Goal: Task Accomplishment & Management: Use online tool/utility

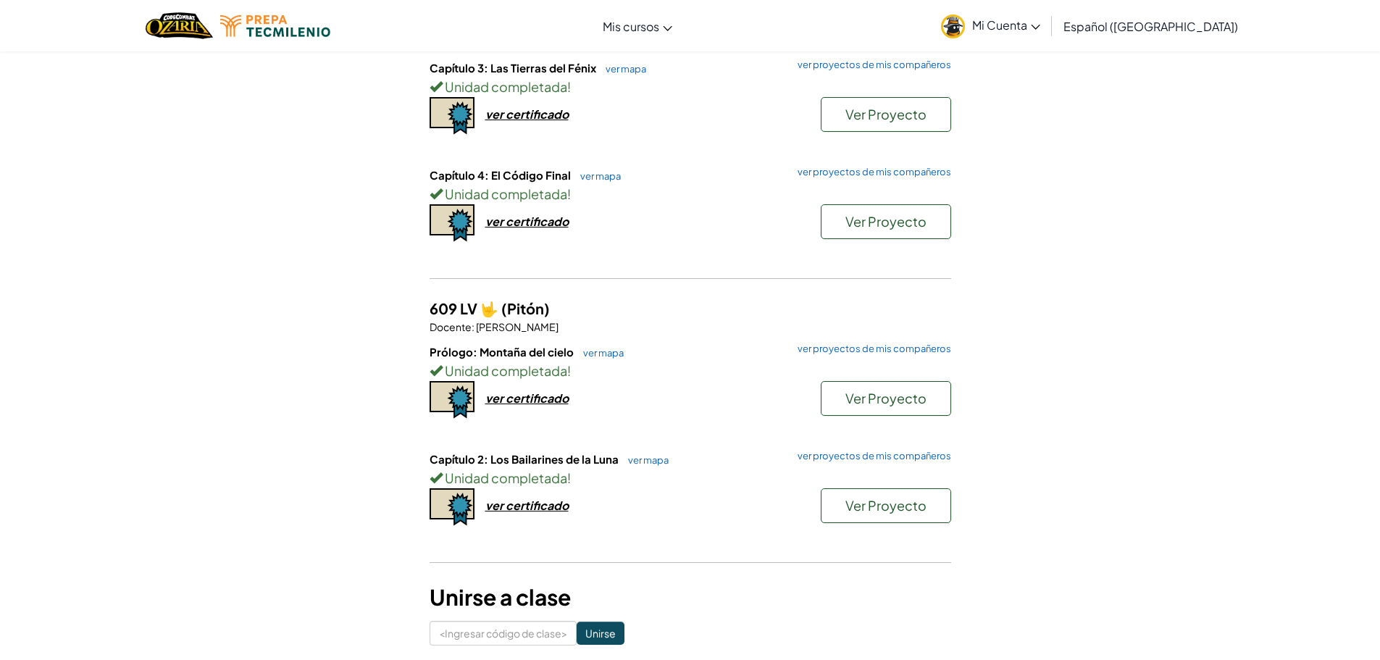
scroll to position [290, 0]
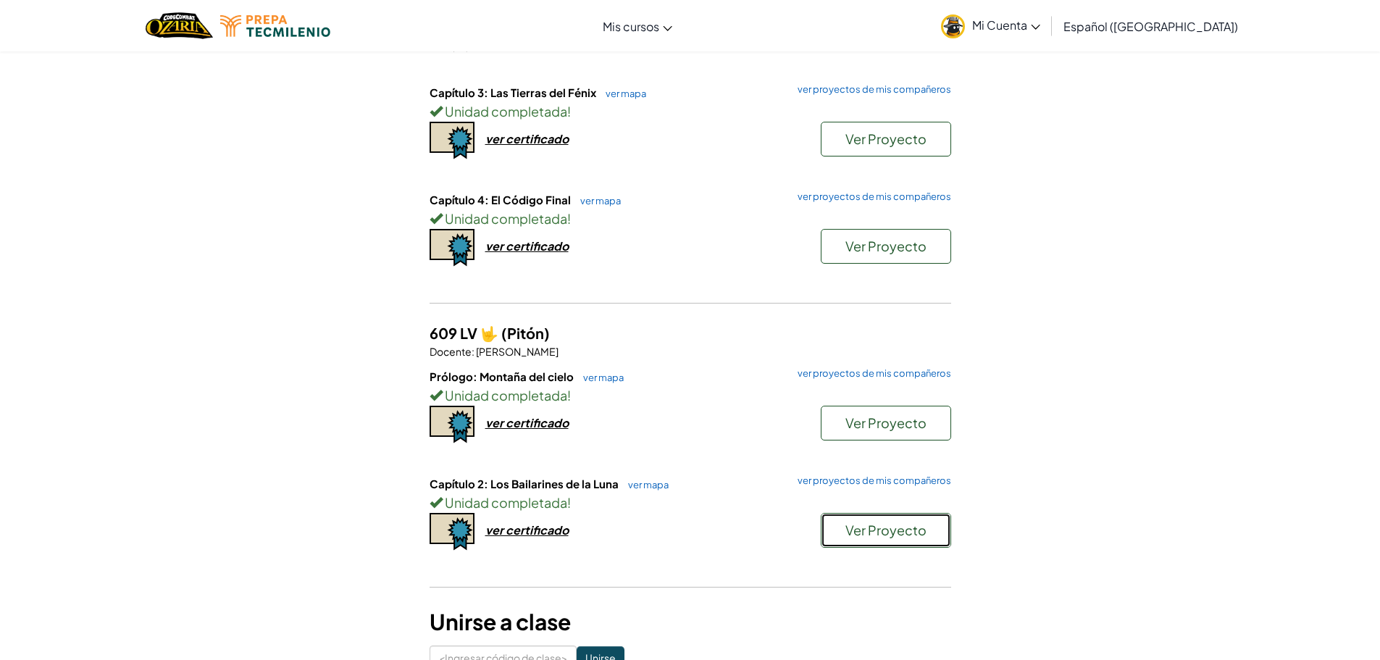
click at [859, 527] on font "Ver Proyecto" at bounding box center [885, 530] width 81 height 17
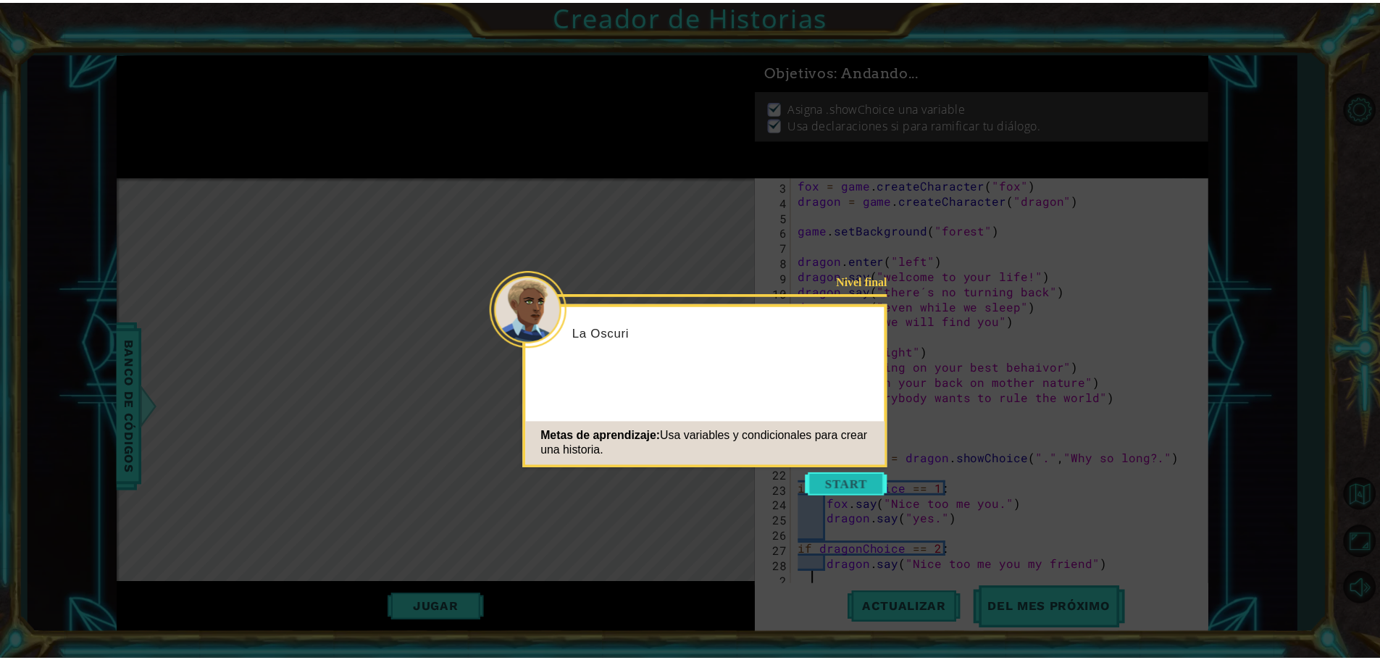
scroll to position [30, 0]
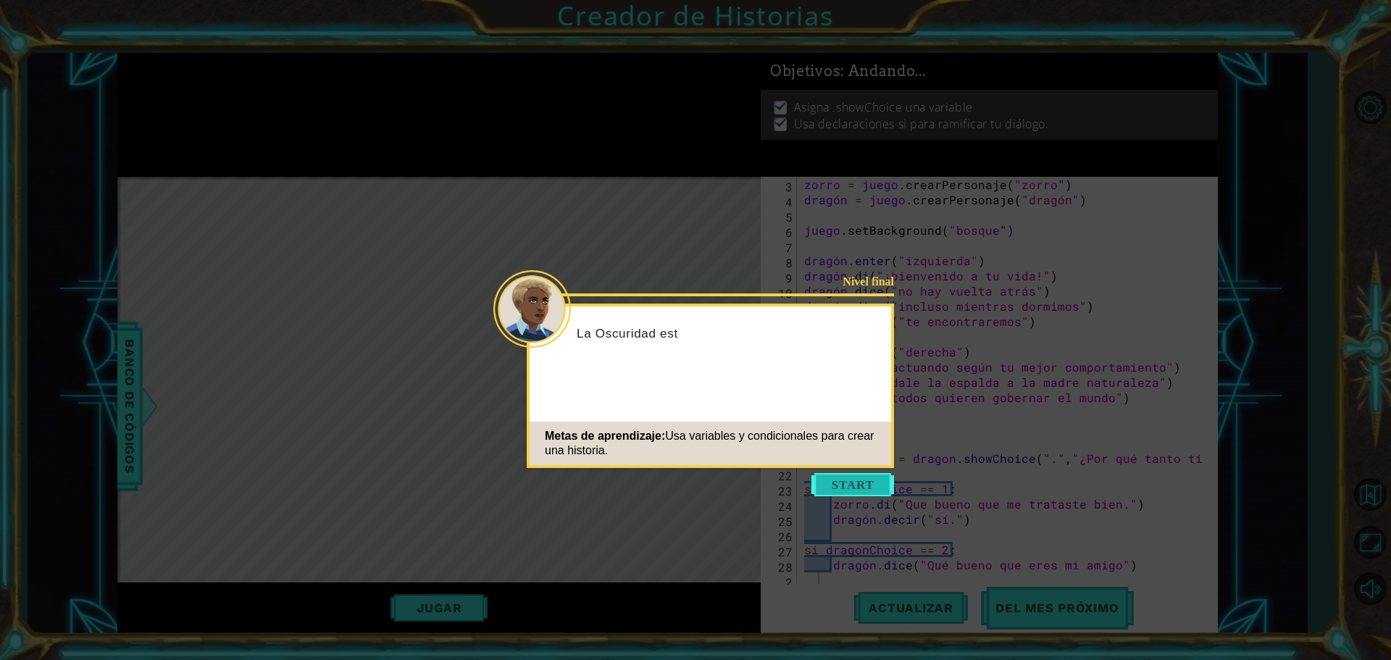
click at [859, 481] on button "Comenzar" at bounding box center [852, 484] width 83 height 23
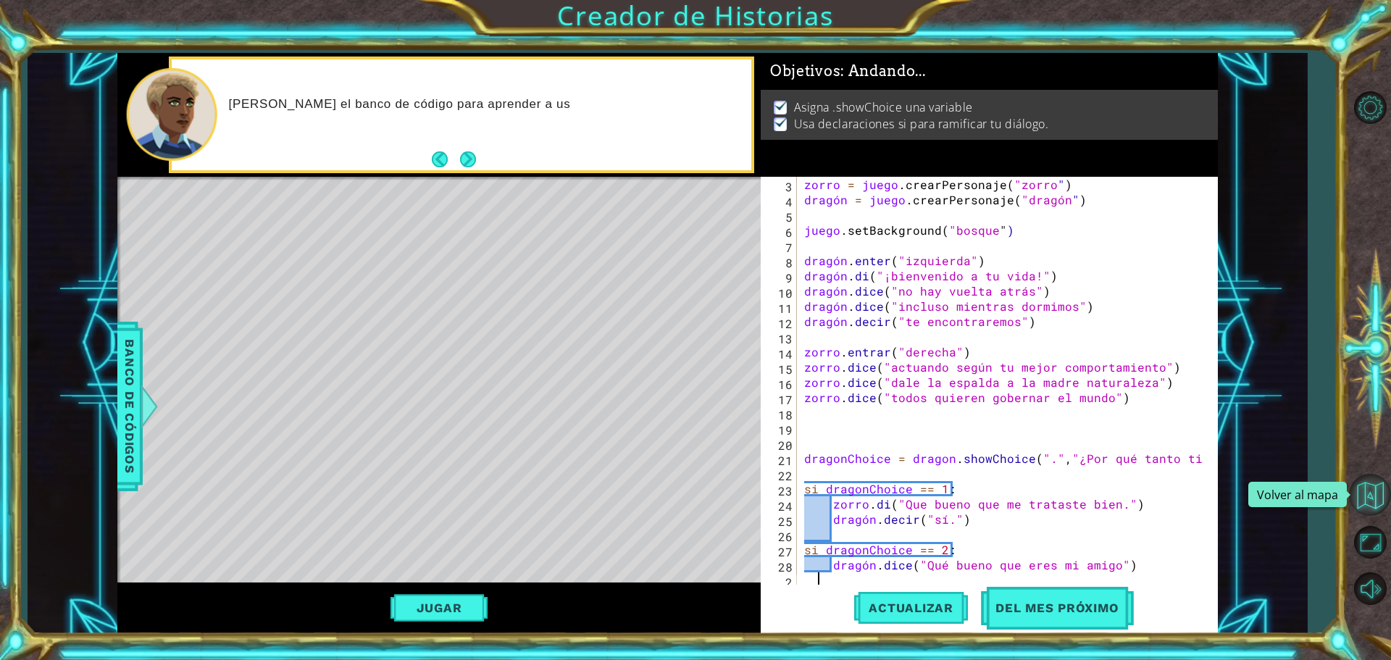
click at [1366, 483] on button "Volver al mapa" at bounding box center [1370, 495] width 42 height 42
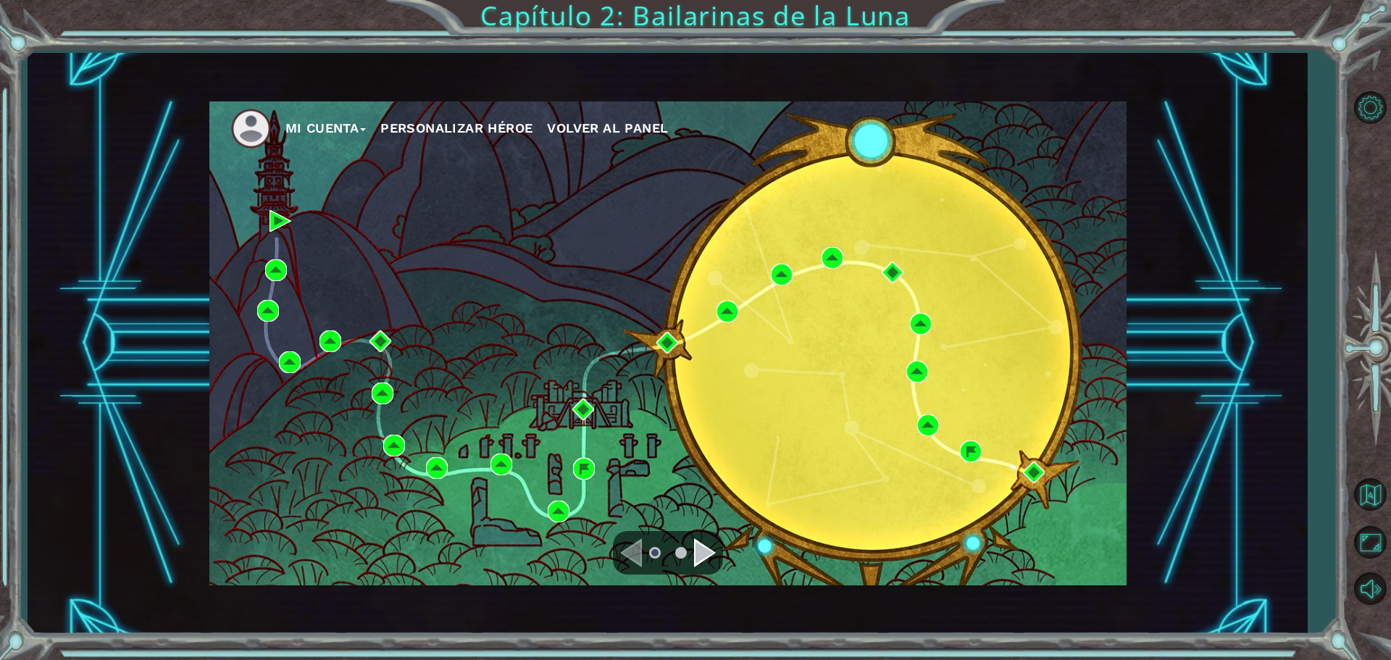
click at [712, 556] on div "Navegar a la página siguiente" at bounding box center [705, 552] width 22 height 29
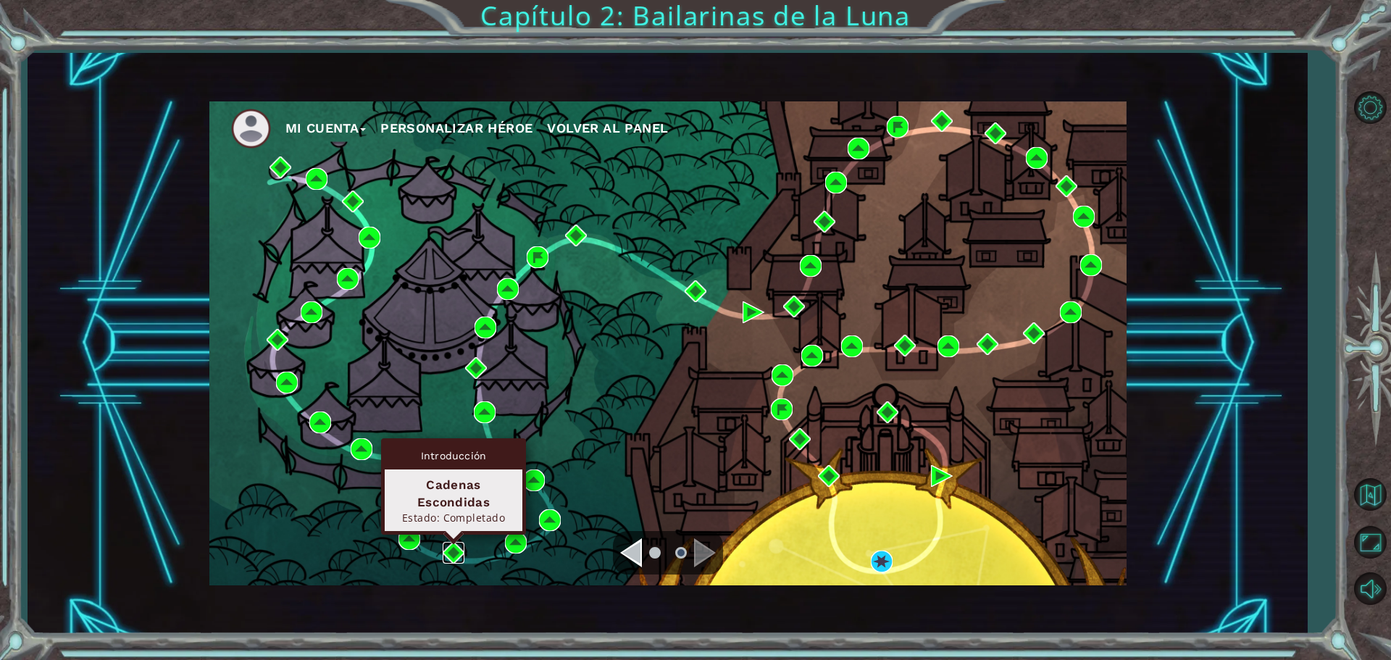
click at [455, 550] on img at bounding box center [454, 553] width 22 height 22
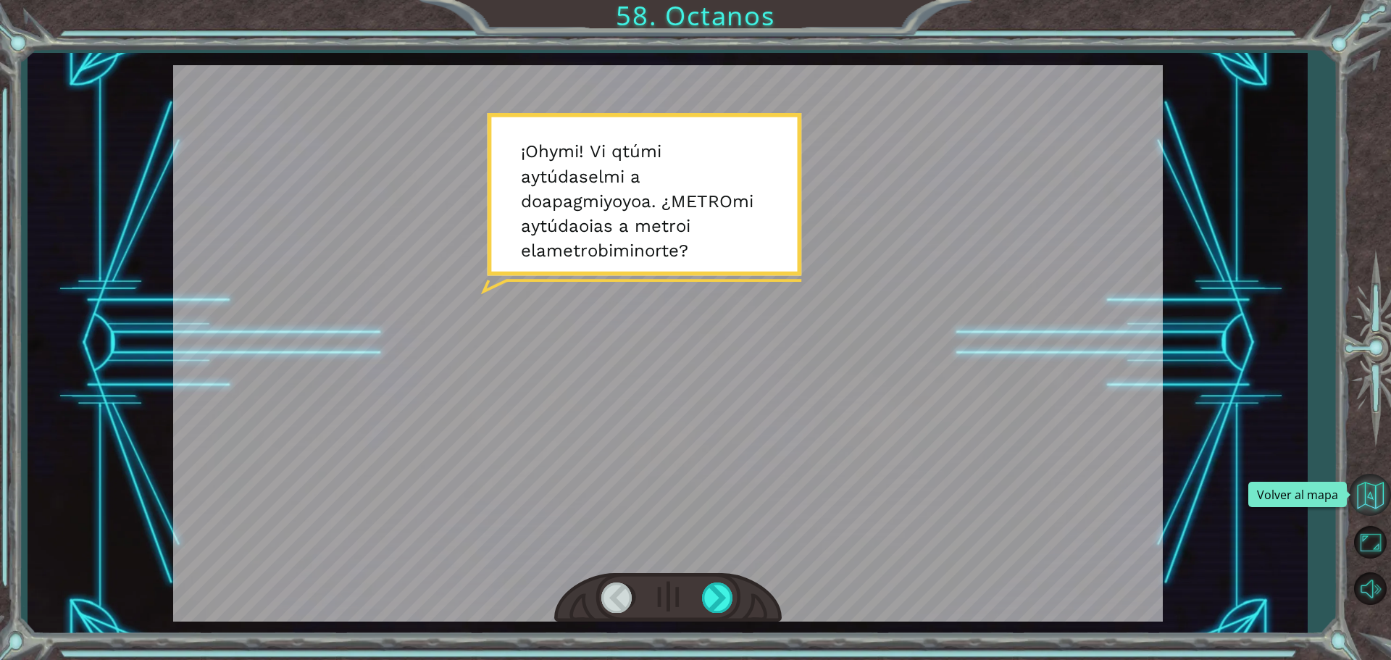
click at [1379, 504] on button "Volver al mapa" at bounding box center [1370, 495] width 42 height 42
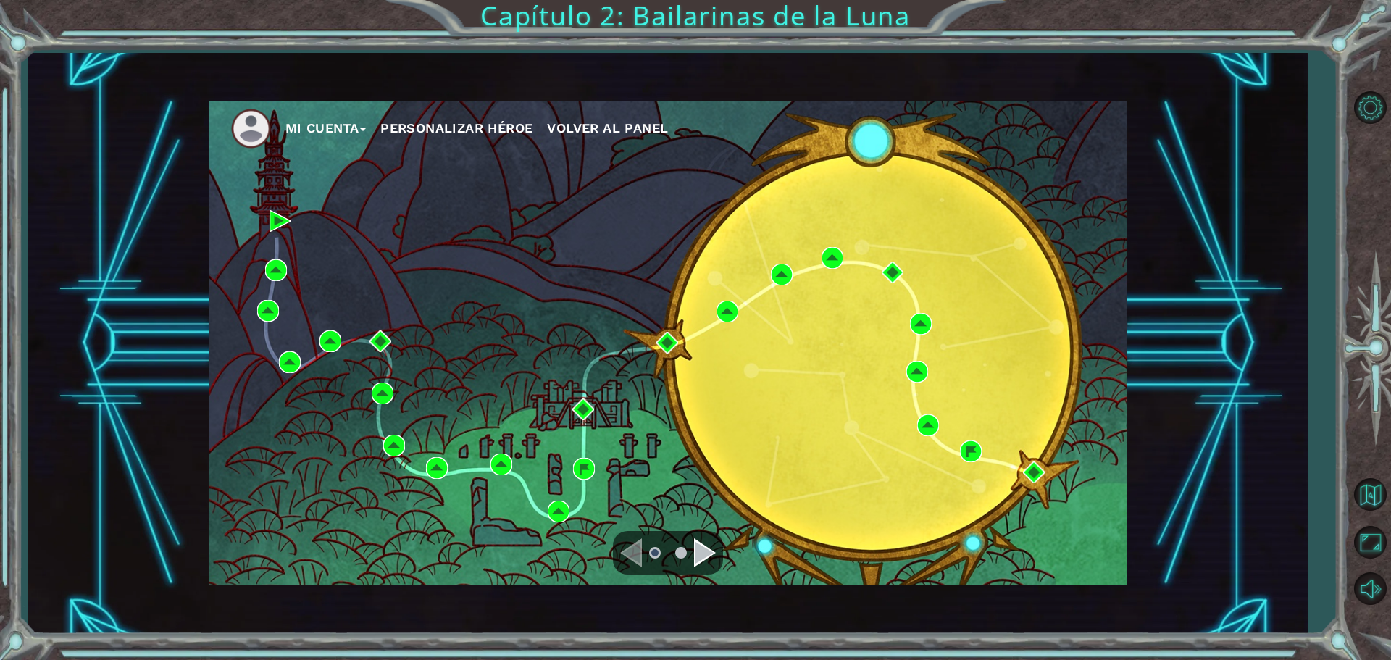
click at [693, 544] on div at bounding box center [668, 552] width 110 height 43
click at [687, 548] on ul at bounding box center [668, 552] width 52 height 29
click at [693, 548] on ul at bounding box center [668, 552] width 52 height 29
click at [700, 559] on div "Navegar a la página siguiente" at bounding box center [705, 552] width 22 height 29
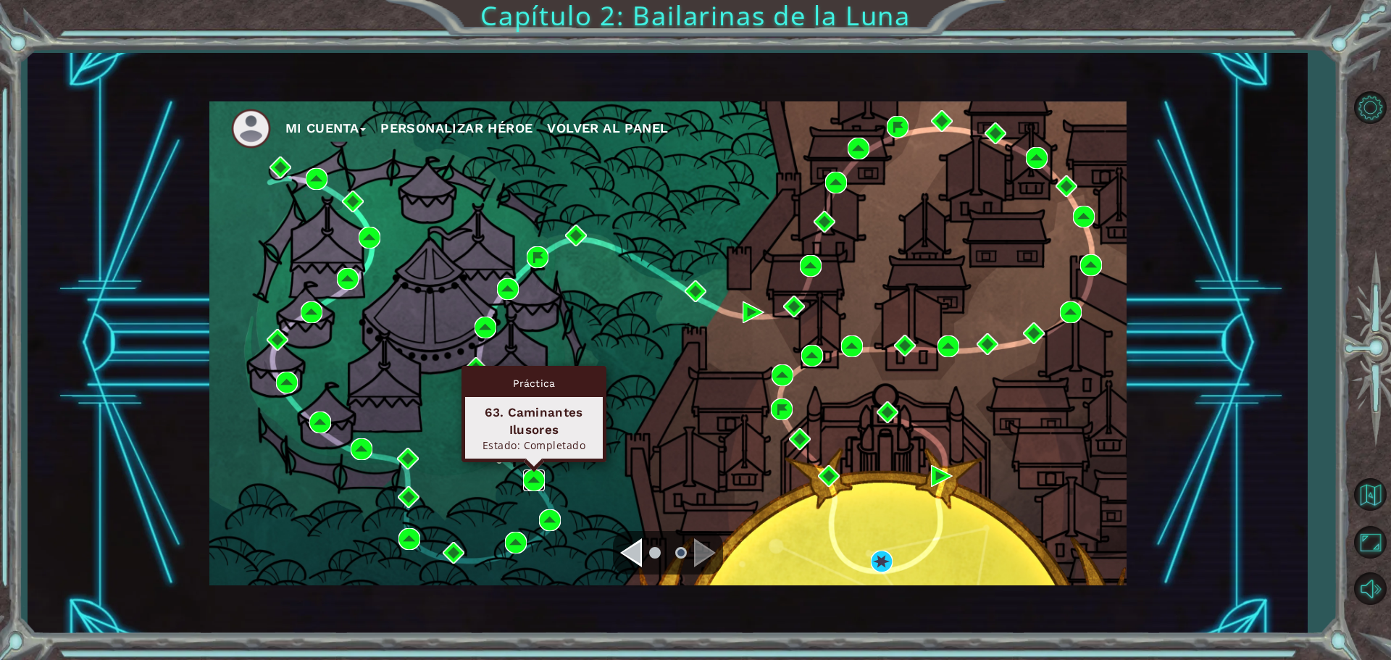
click at [531, 478] on img at bounding box center [534, 480] width 22 height 22
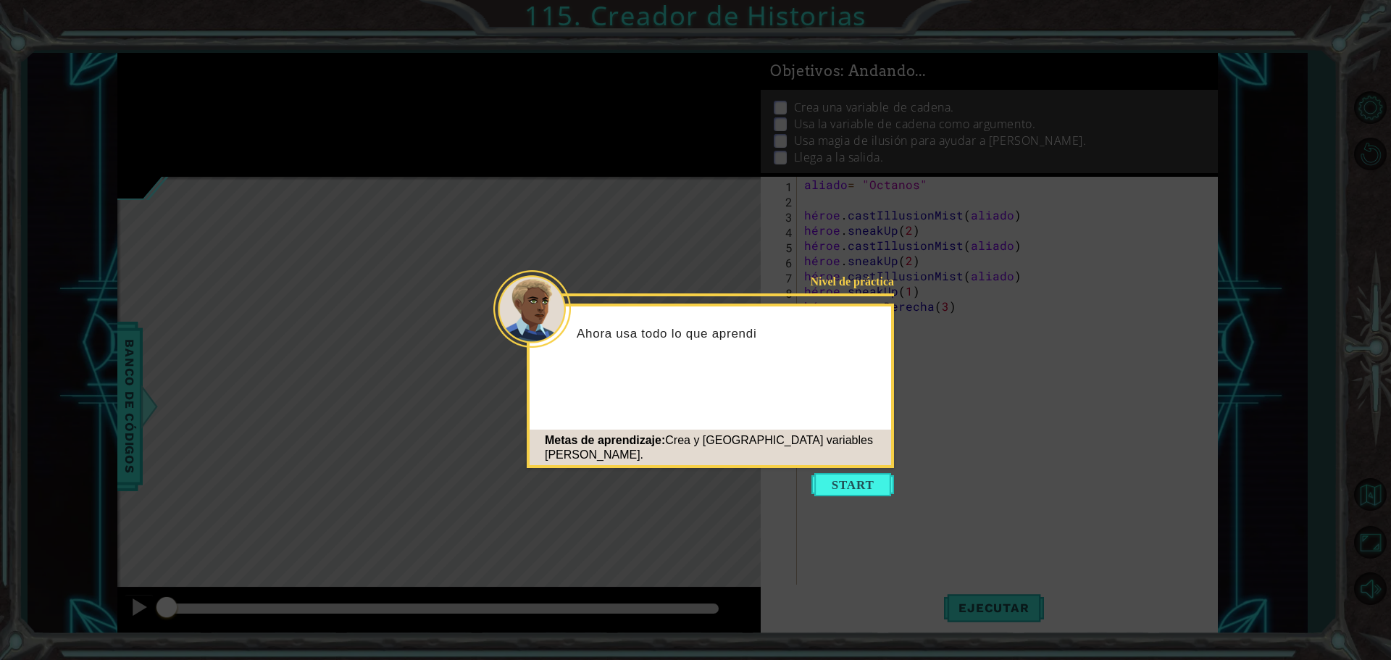
click at [863, 501] on icon at bounding box center [695, 330] width 1391 height 660
click at [861, 490] on button "Comenzar" at bounding box center [852, 484] width 83 height 23
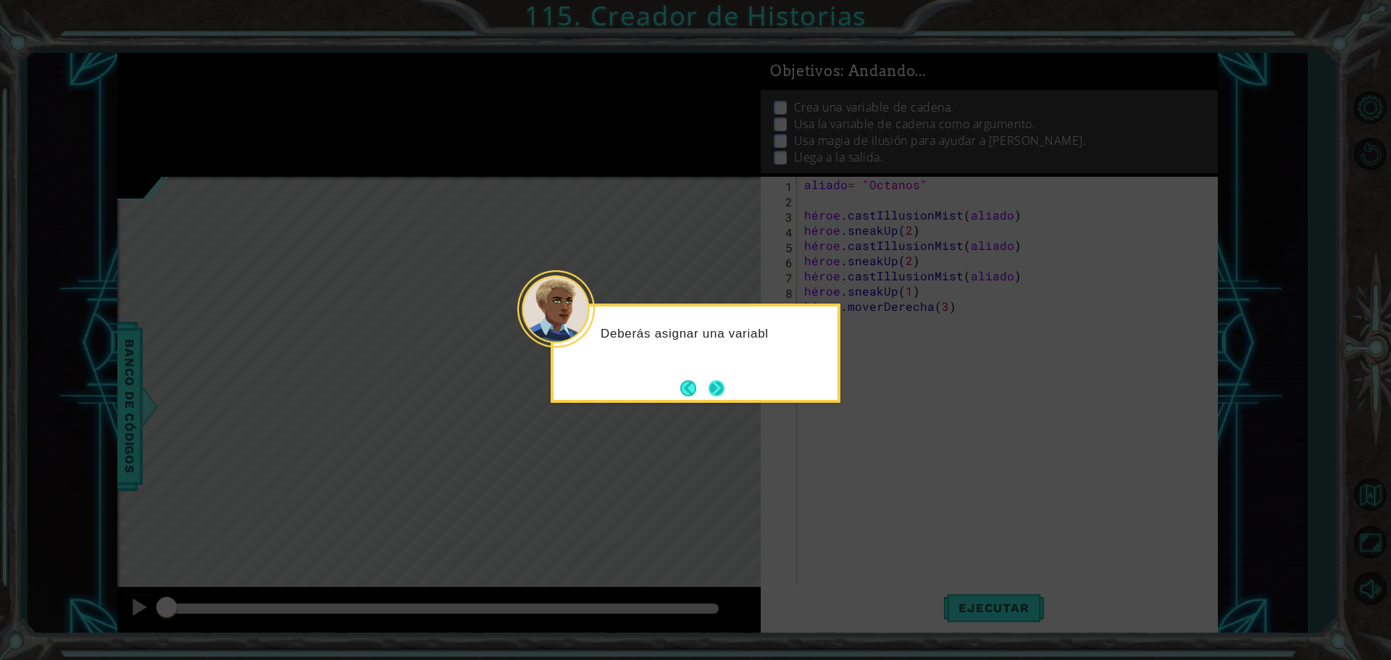
click at [727, 390] on button "Próximo" at bounding box center [717, 388] width 20 height 20
click at [718, 390] on button "Next" at bounding box center [716, 388] width 17 height 17
click at [716, 388] on button "Próximo" at bounding box center [716, 388] width 17 height 17
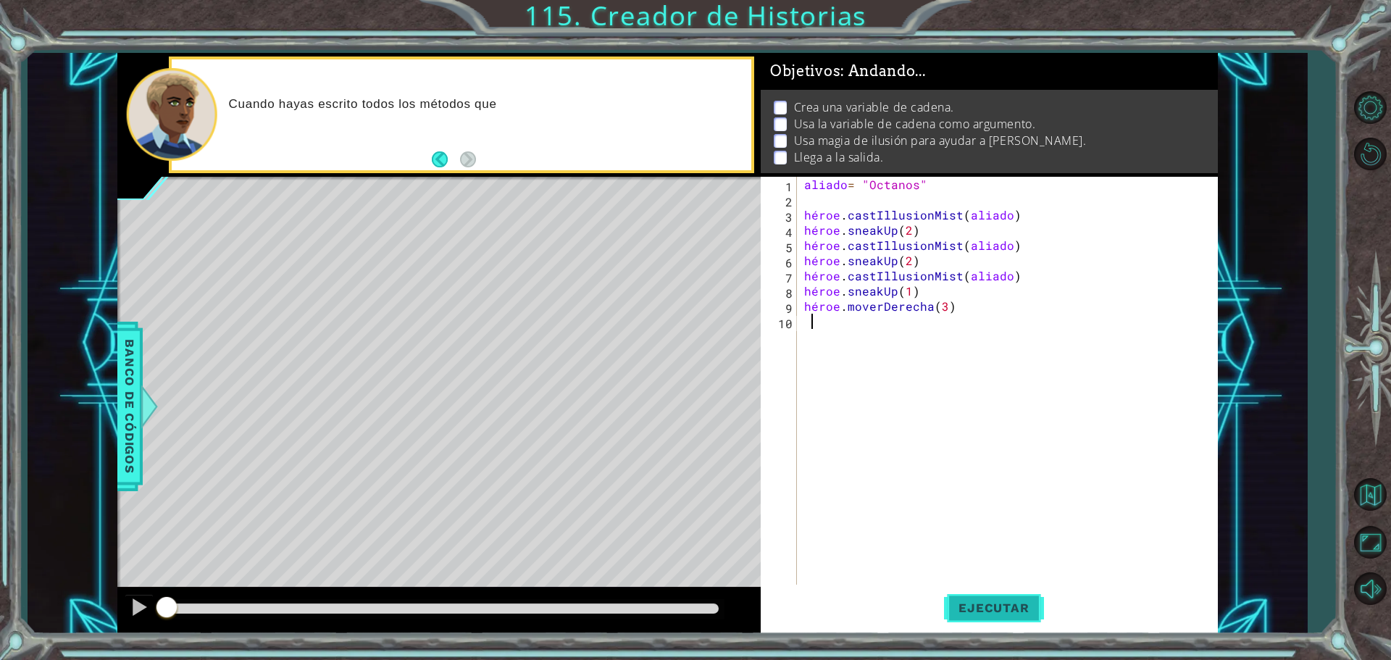
click at [971, 595] on button "Ejecutar" at bounding box center [993, 608] width 99 height 46
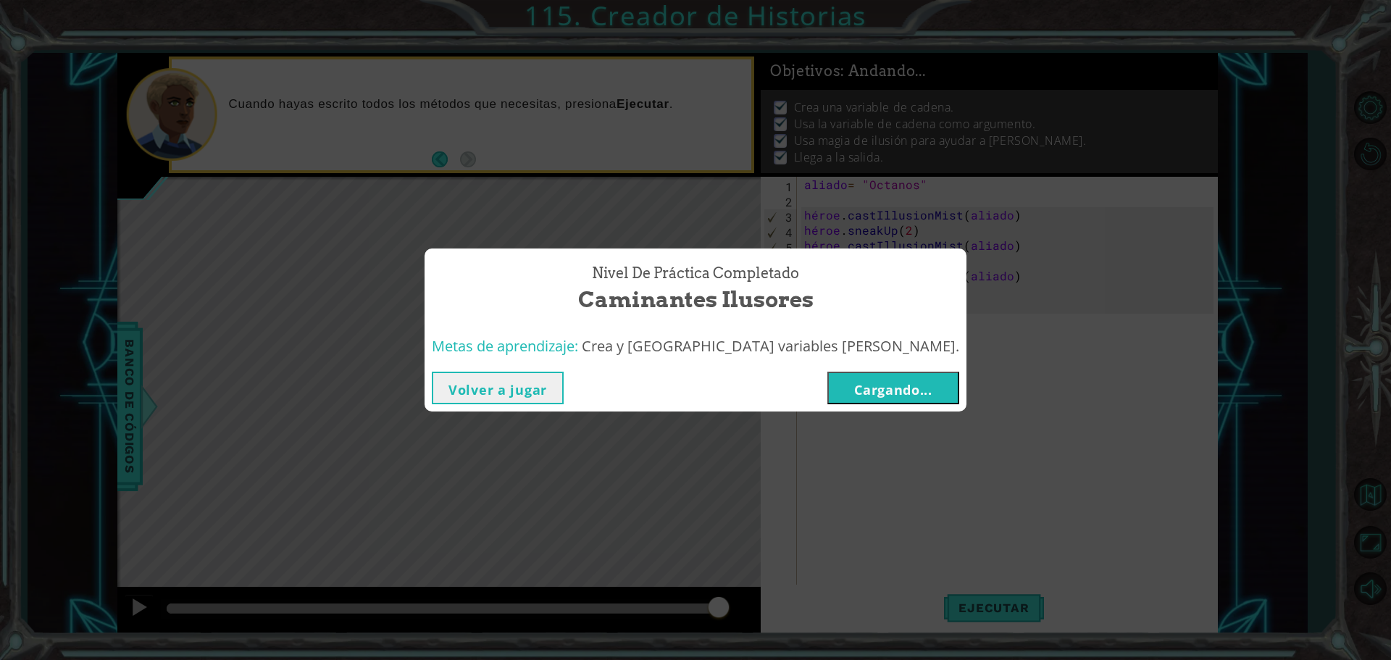
drag, startPoint x: 551, startPoint y: 384, endPoint x: 542, endPoint y: 391, distance: 11.3
click at [547, 384] on font "Volver a jugar" at bounding box center [497, 389] width 99 height 17
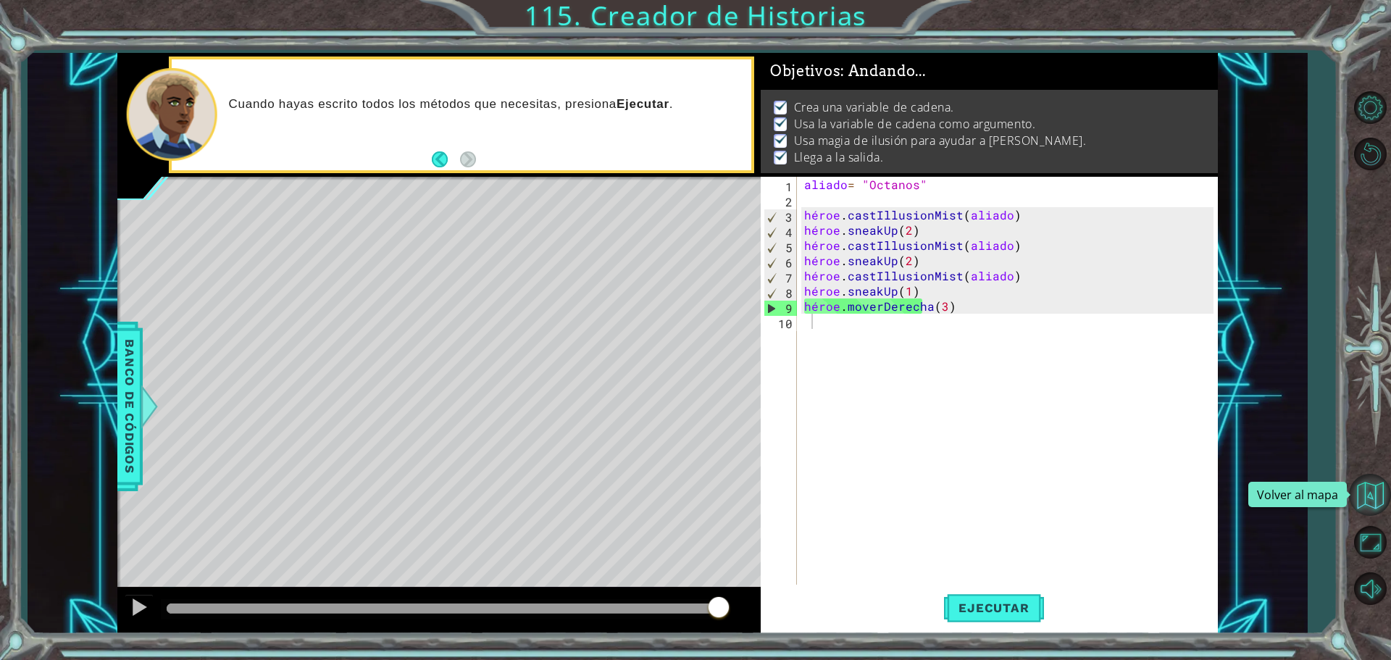
click at [1366, 486] on button "Volver al mapa" at bounding box center [1370, 495] width 42 height 42
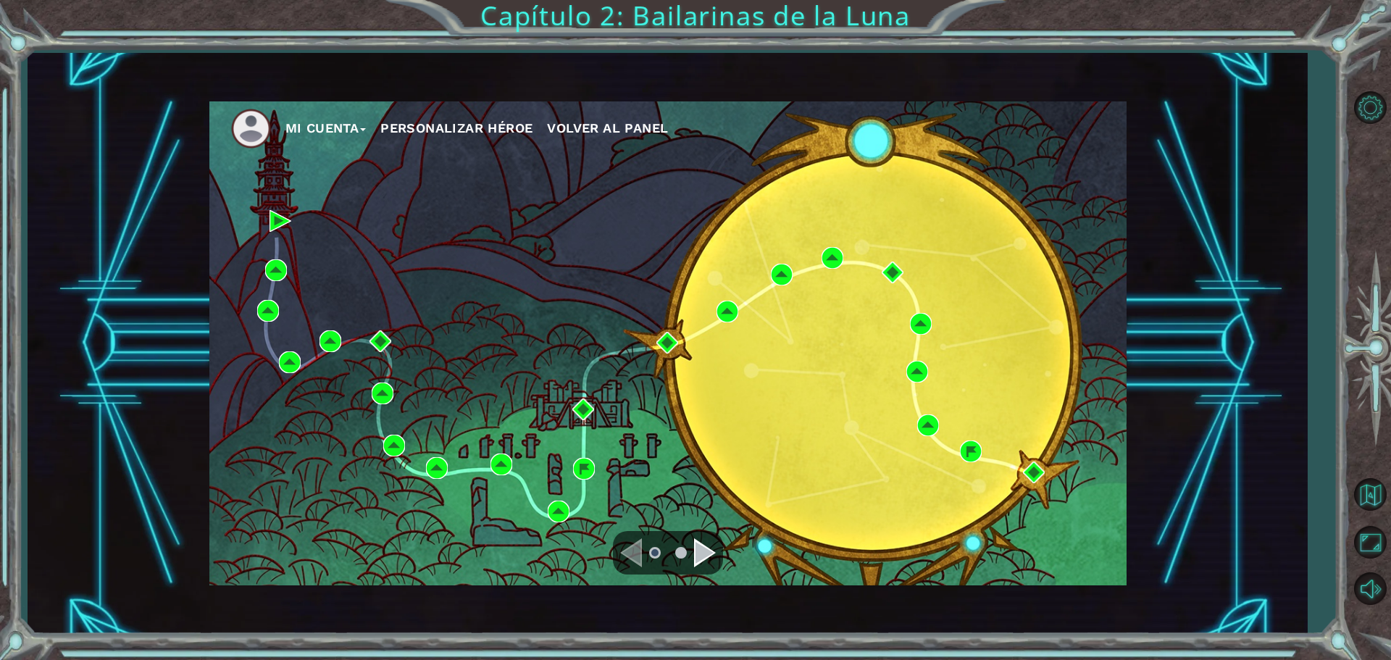
click at [703, 552] on div "Navegar a la página siguiente" at bounding box center [705, 552] width 22 height 29
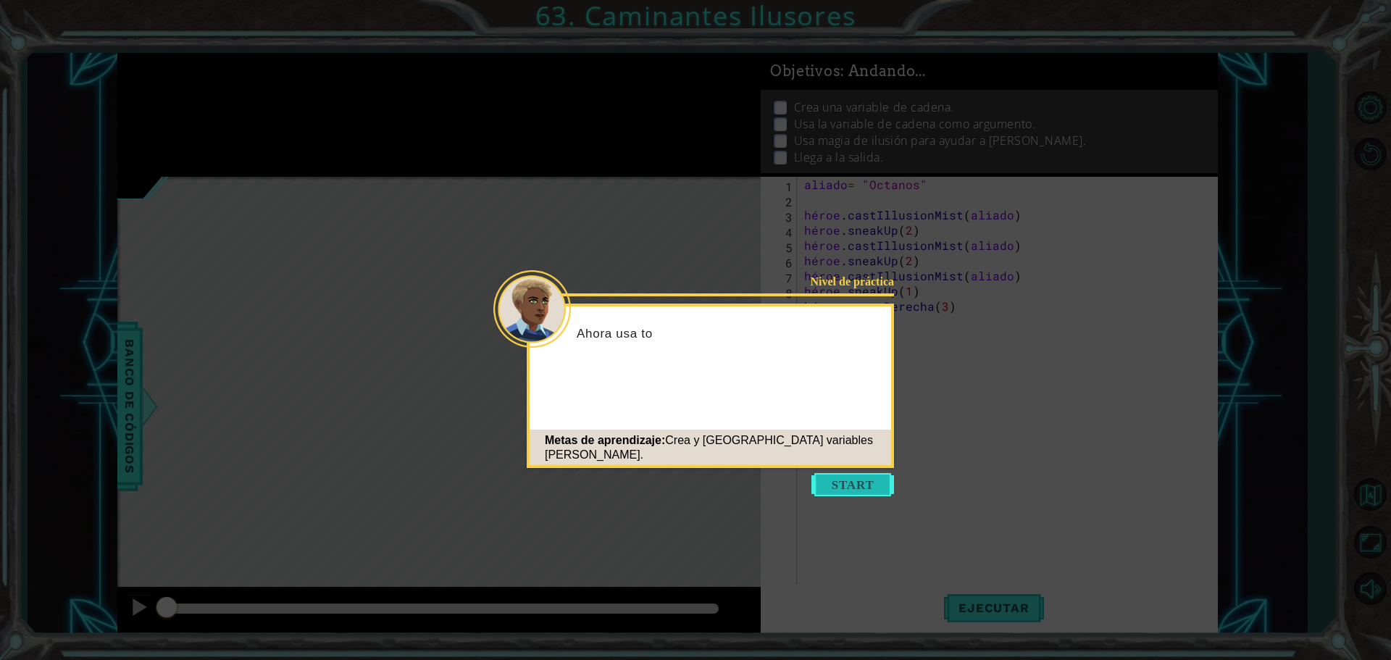
click at [843, 485] on button "Comenzar" at bounding box center [852, 484] width 83 height 23
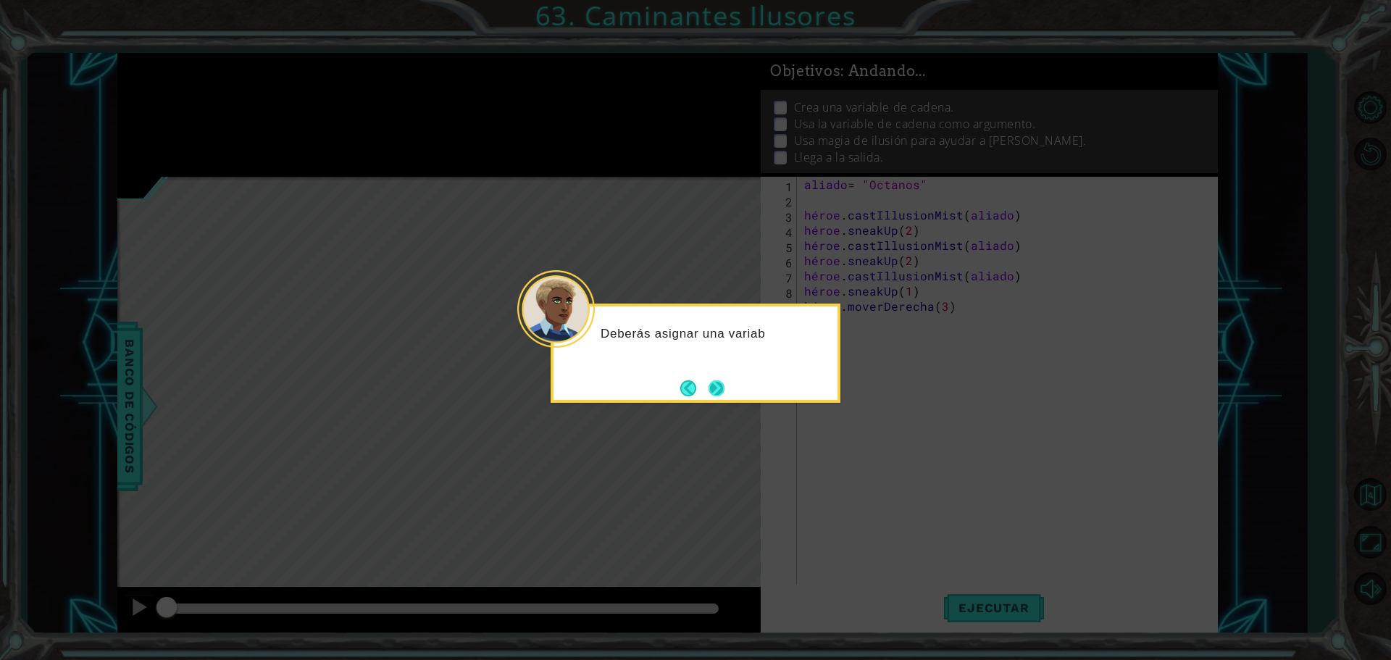
click at [722, 384] on button "Próximo" at bounding box center [716, 388] width 17 height 17
click at [723, 384] on button "Próximo" at bounding box center [716, 387] width 20 height 20
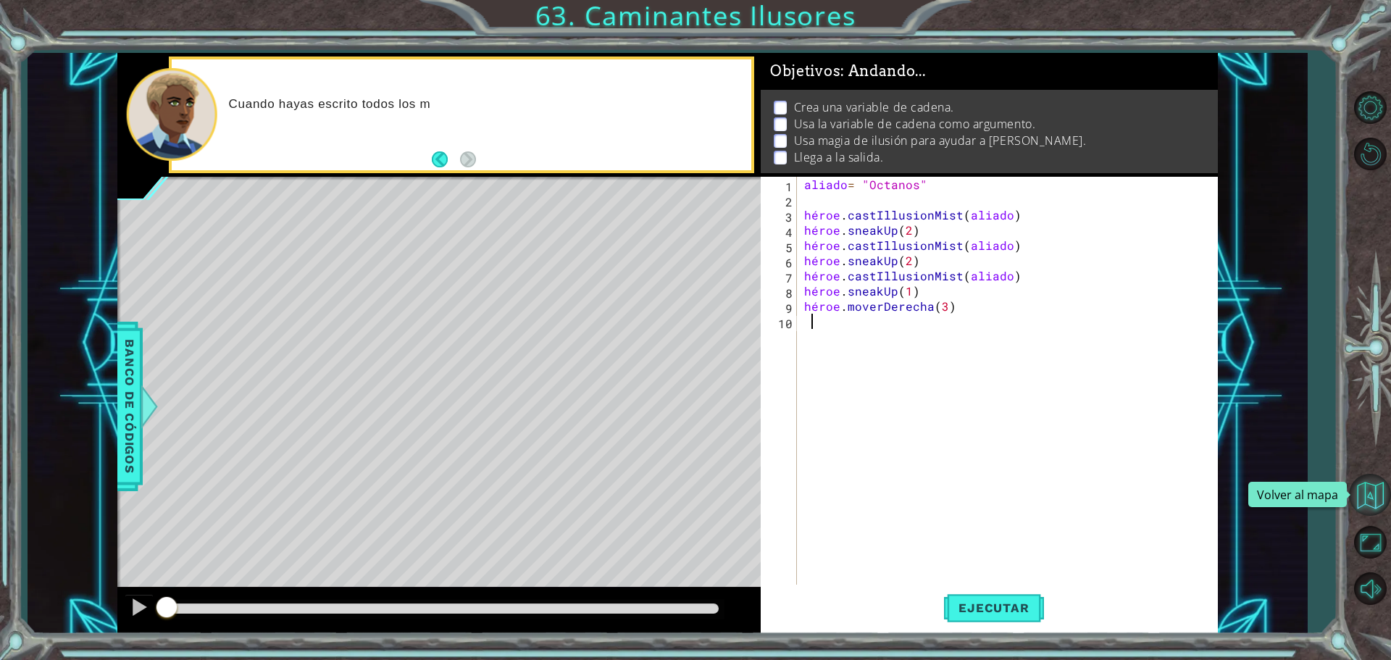
click at [1368, 490] on button "Volver al mapa" at bounding box center [1370, 495] width 42 height 42
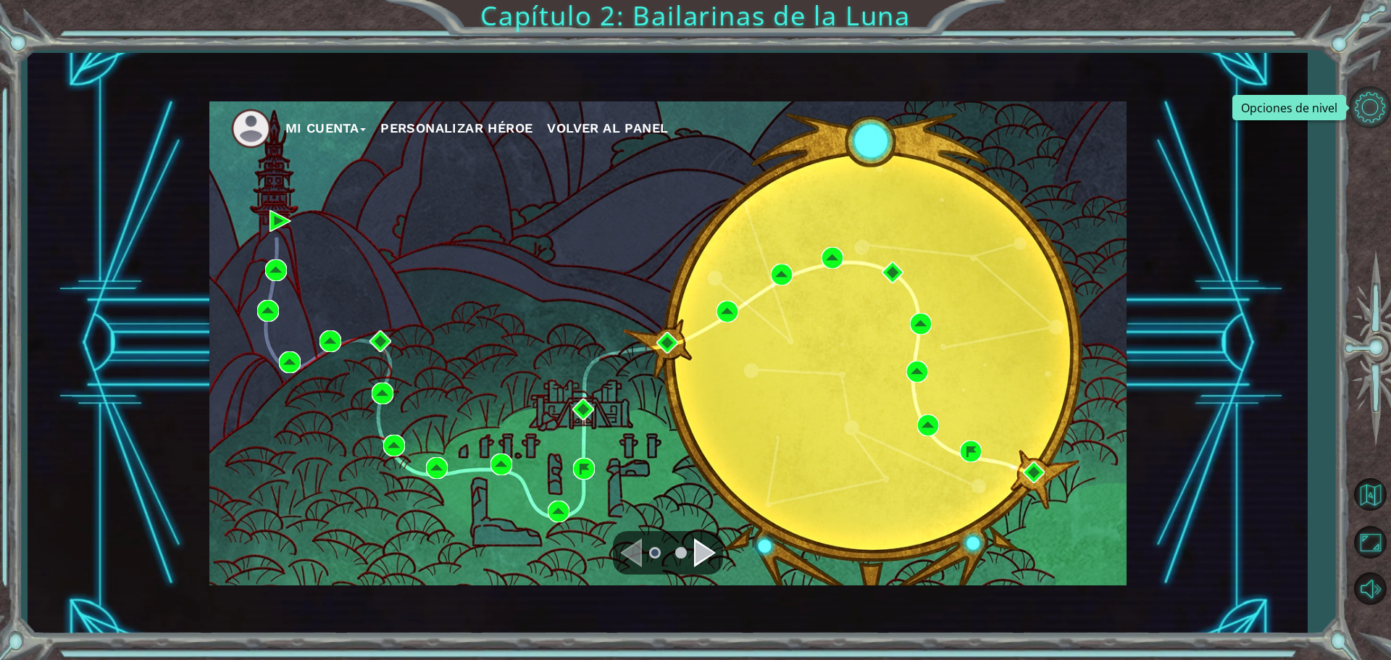
click at [1379, 109] on button "Opciones de nivel" at bounding box center [1370, 107] width 42 height 42
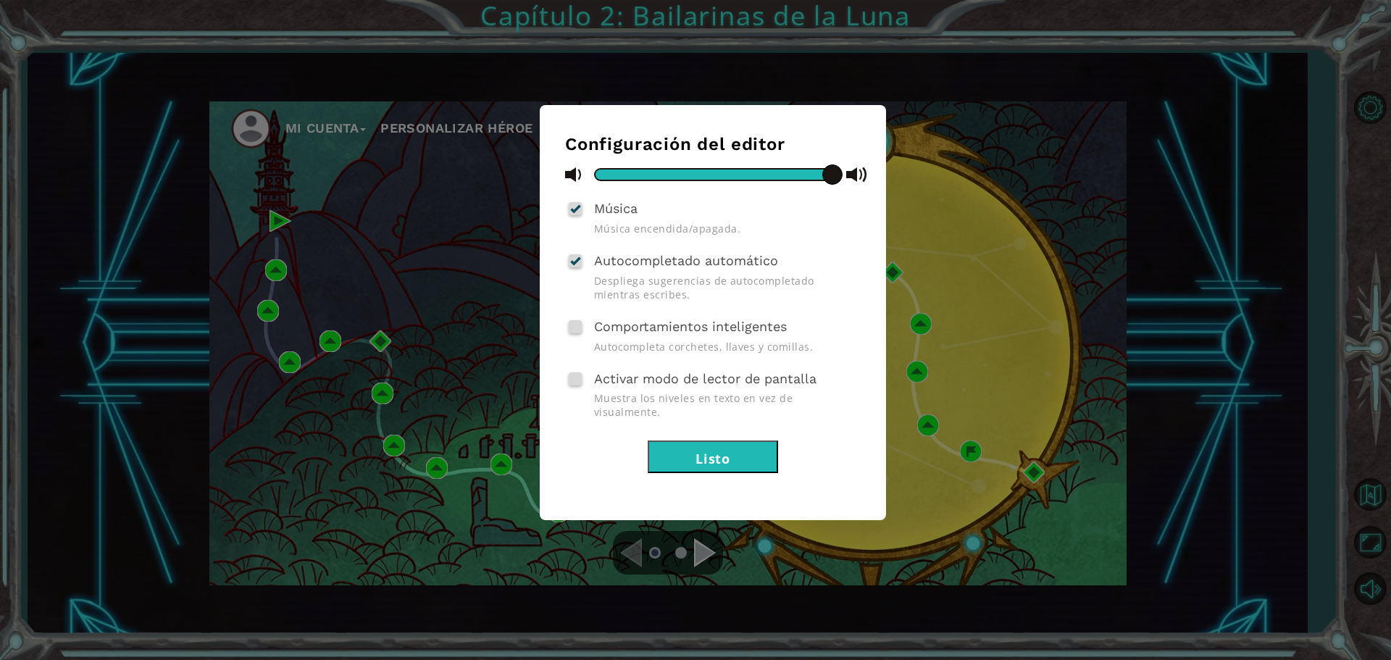
click at [1250, 329] on div "Configuración del editor Música Música encendida/apagada. Autocompletado automá…" at bounding box center [695, 330] width 1391 height 660
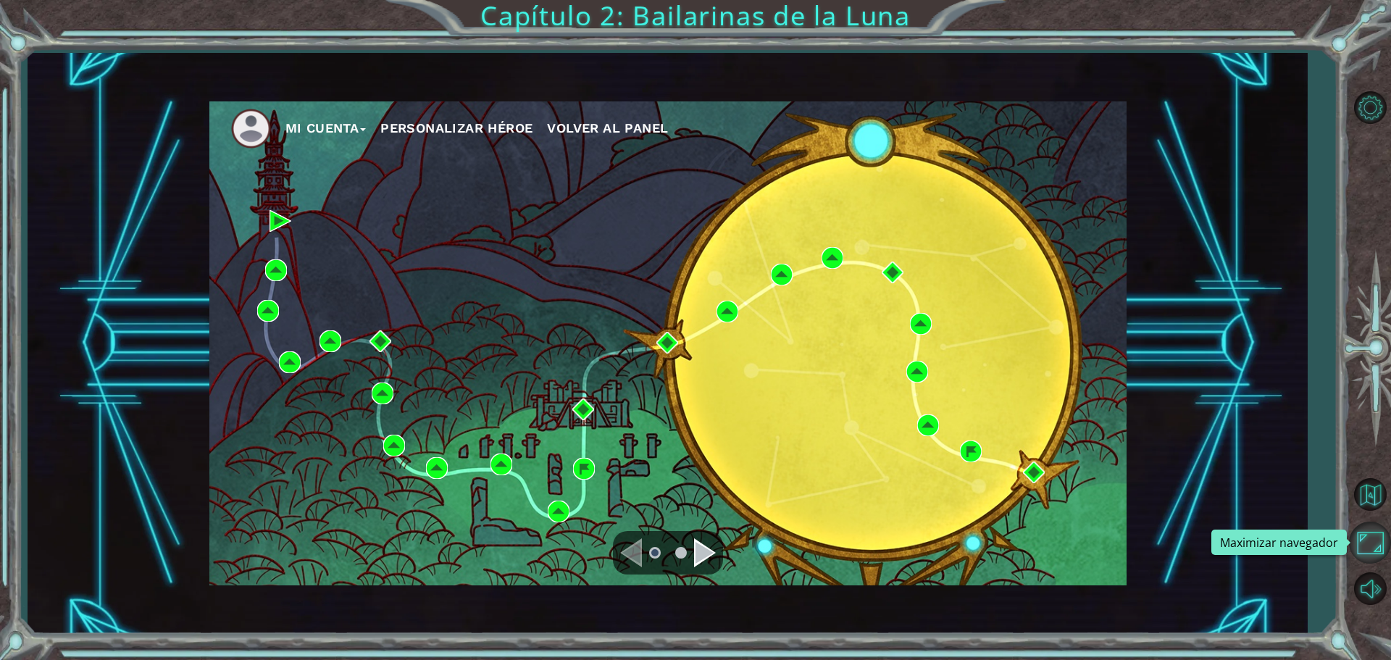
click at [1367, 542] on button "Maximizar navegador" at bounding box center [1370, 543] width 42 height 42
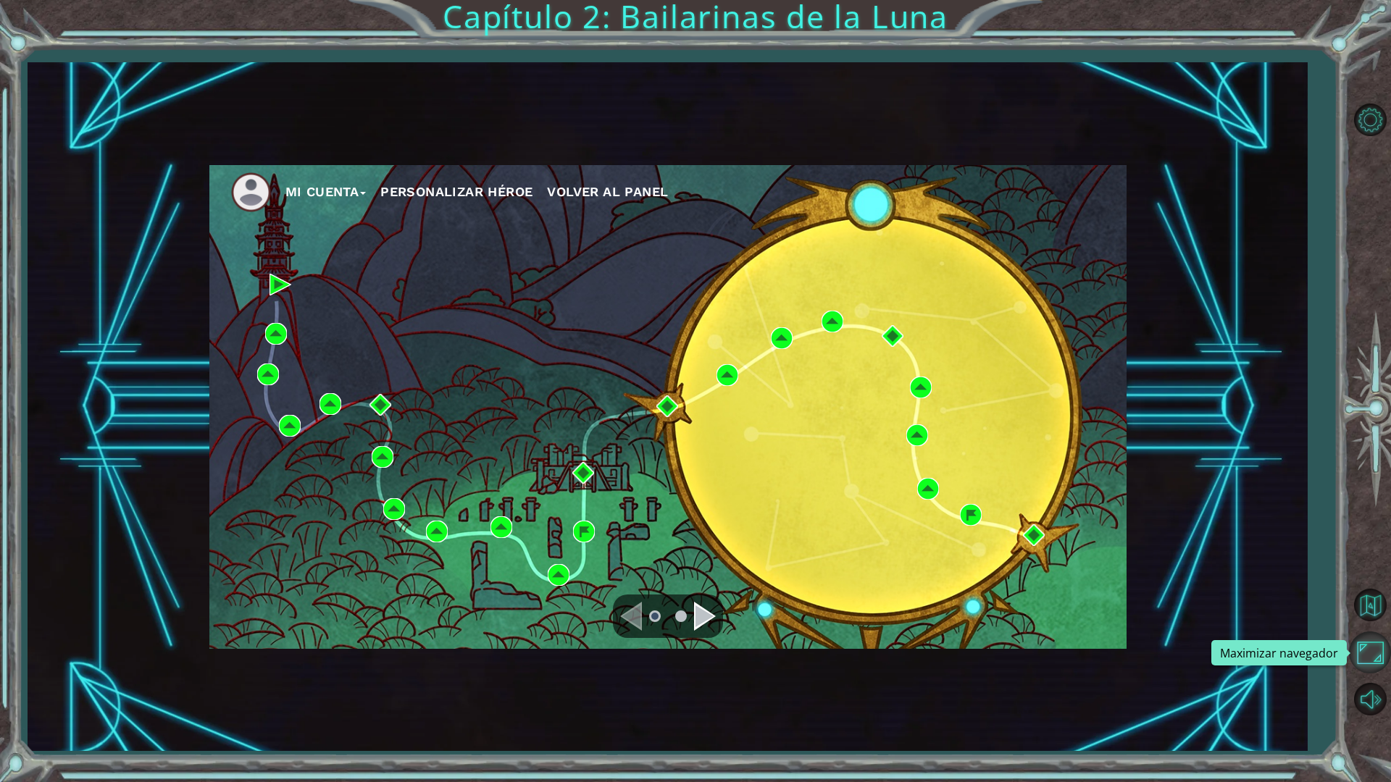
drag, startPoint x: 1364, startPoint y: 643, endPoint x: 1365, endPoint y: 557, distance: 85.5
click at [1365, 645] on button "Maximizar navegador" at bounding box center [1370, 653] width 42 height 42
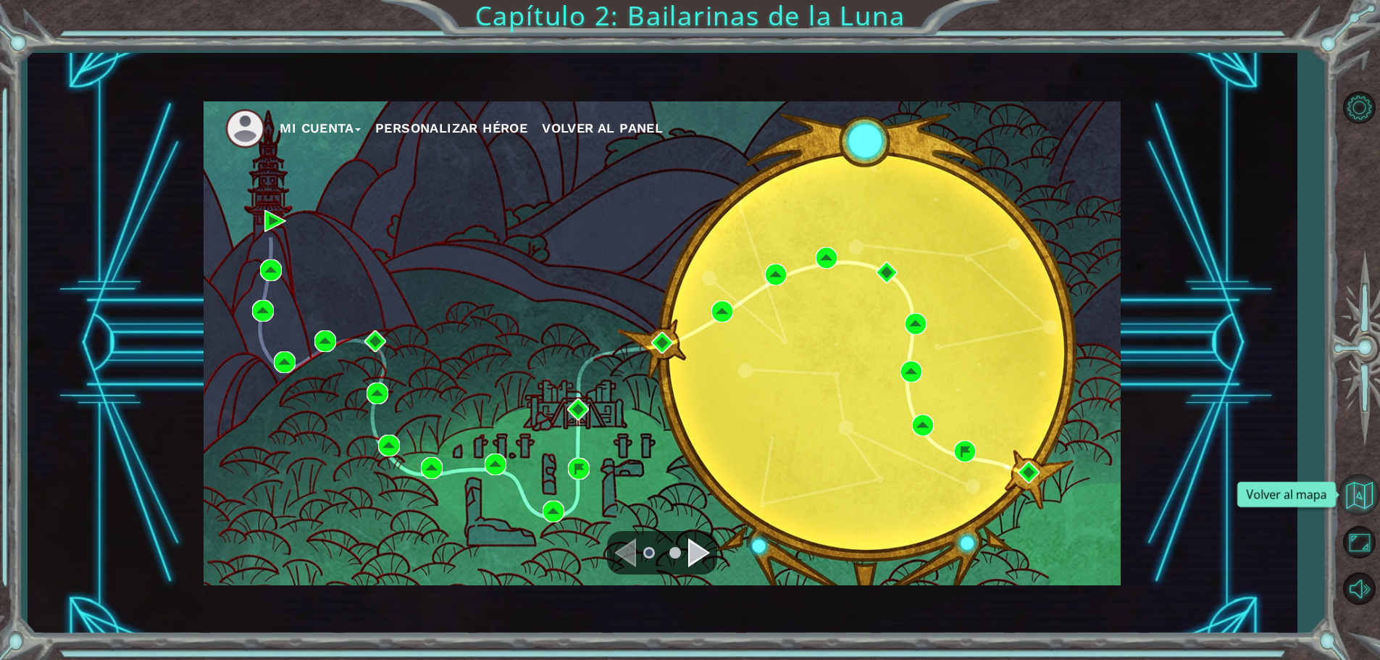
click at [1366, 484] on button "Volver al mapa" at bounding box center [1359, 495] width 42 height 42
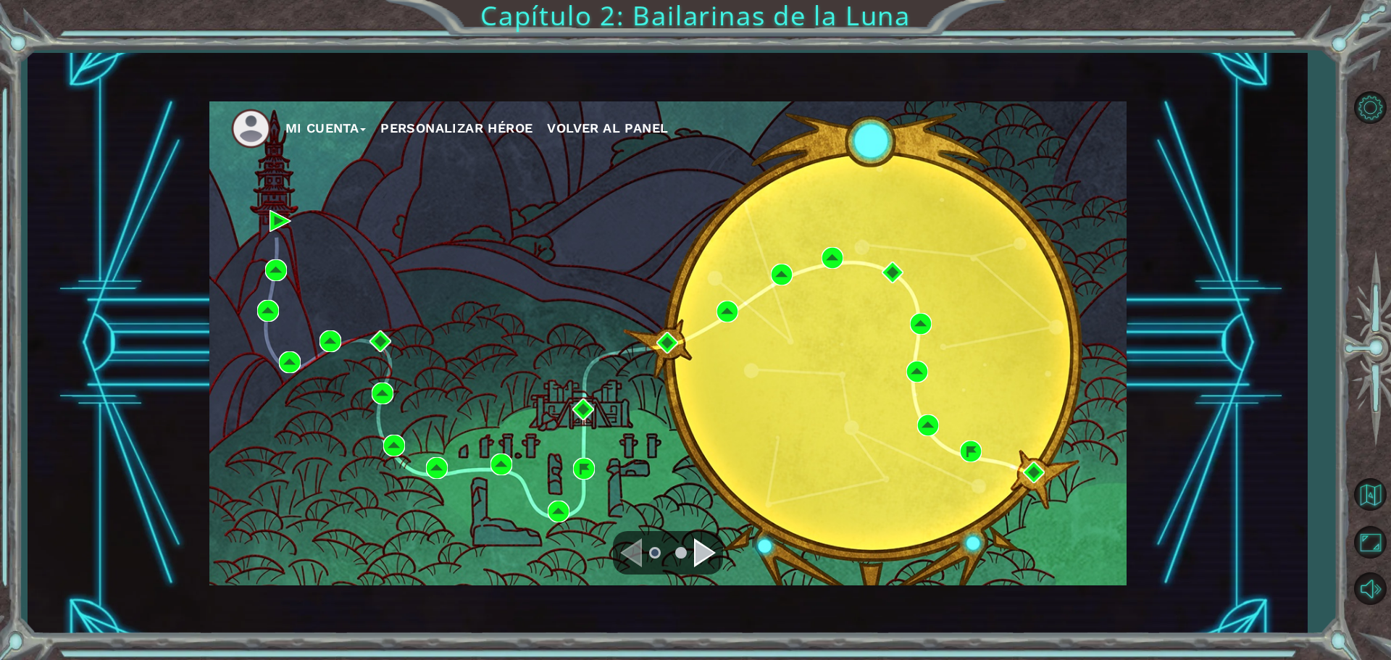
click at [319, 126] on font "Mi Cuenta" at bounding box center [322, 127] width 74 height 15
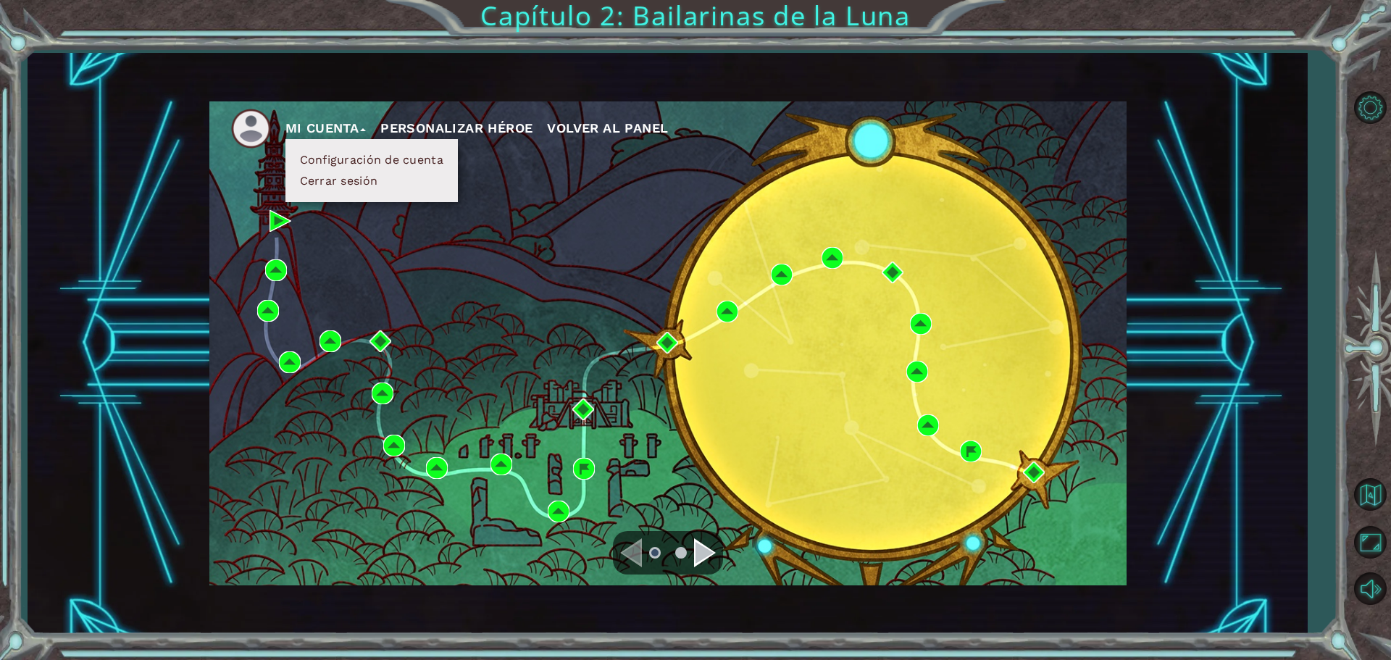
click at [616, 126] on font "Volver al panel" at bounding box center [607, 127] width 121 height 15
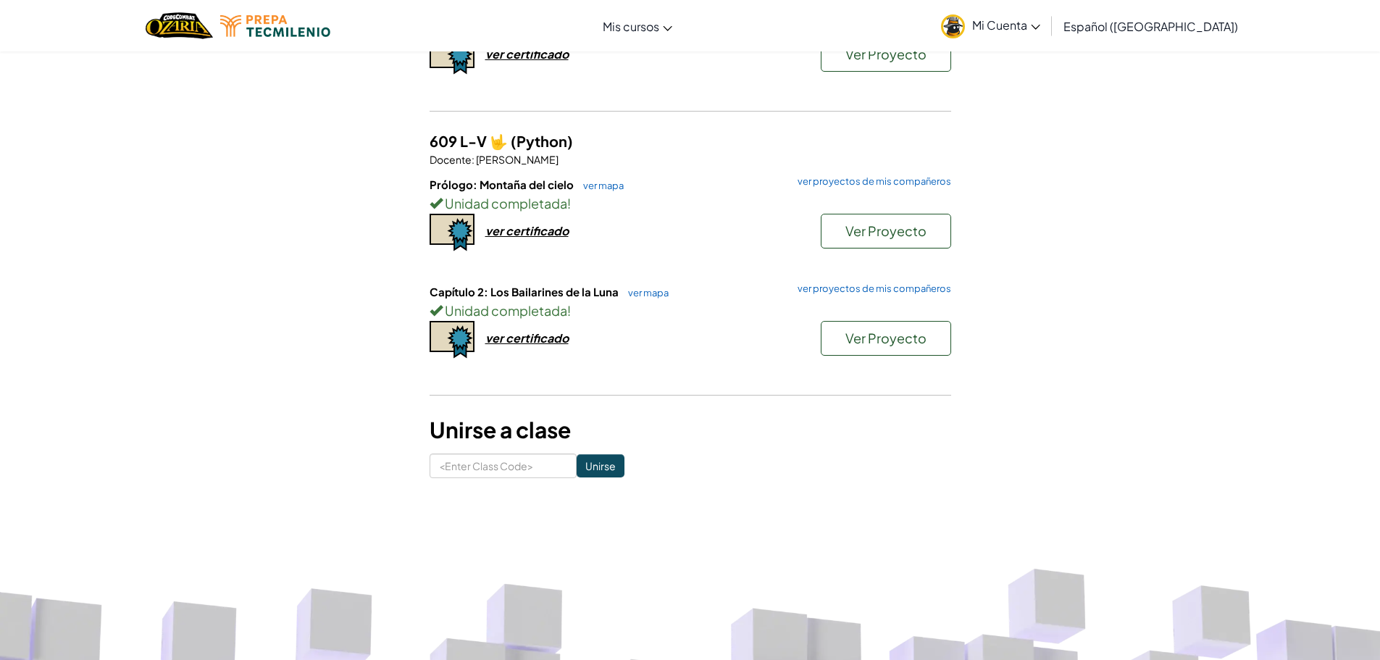
scroll to position [290, 0]
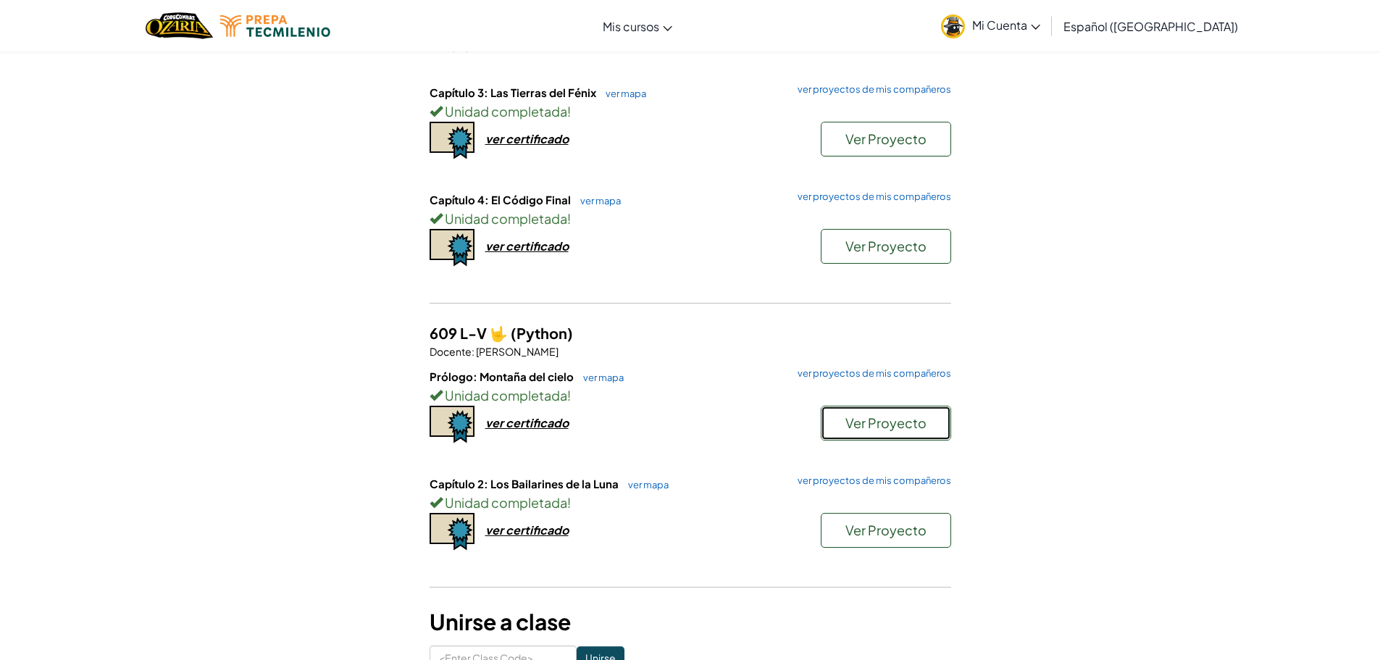
click at [845, 418] on span "Ver Proyecto" at bounding box center [885, 422] width 81 height 17
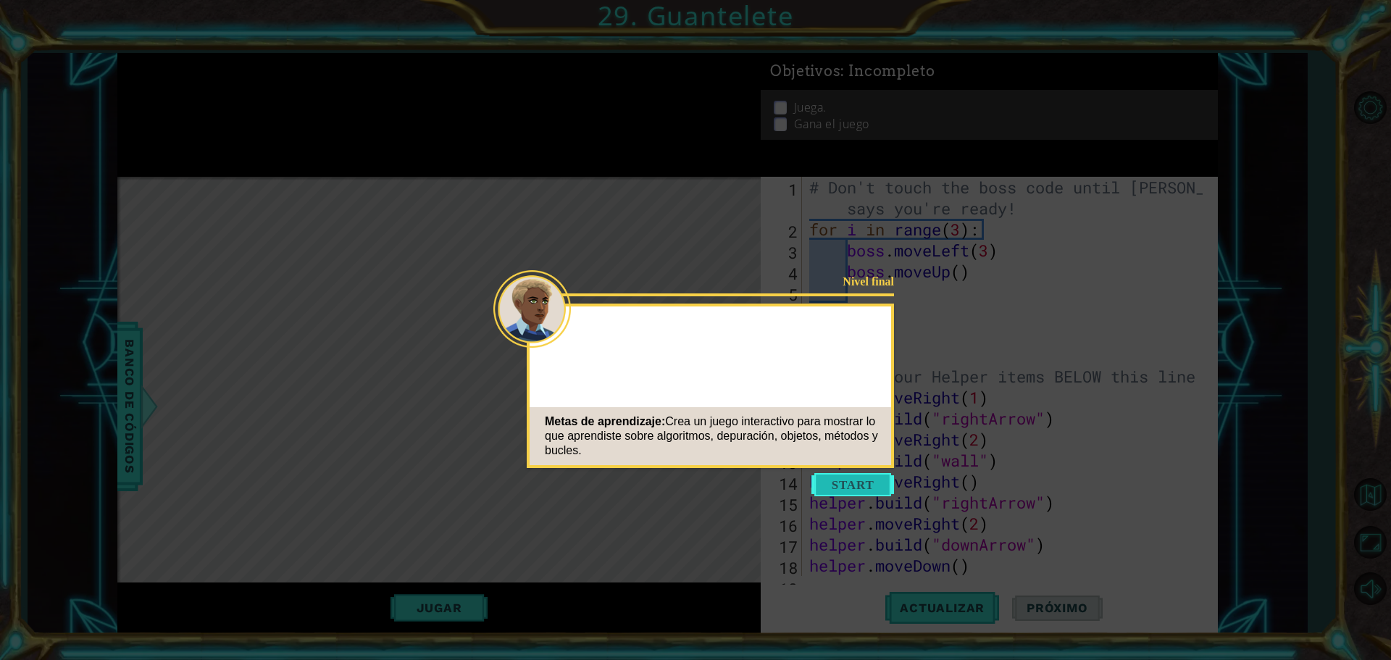
click at [866, 487] on button "Start" at bounding box center [852, 484] width 83 height 23
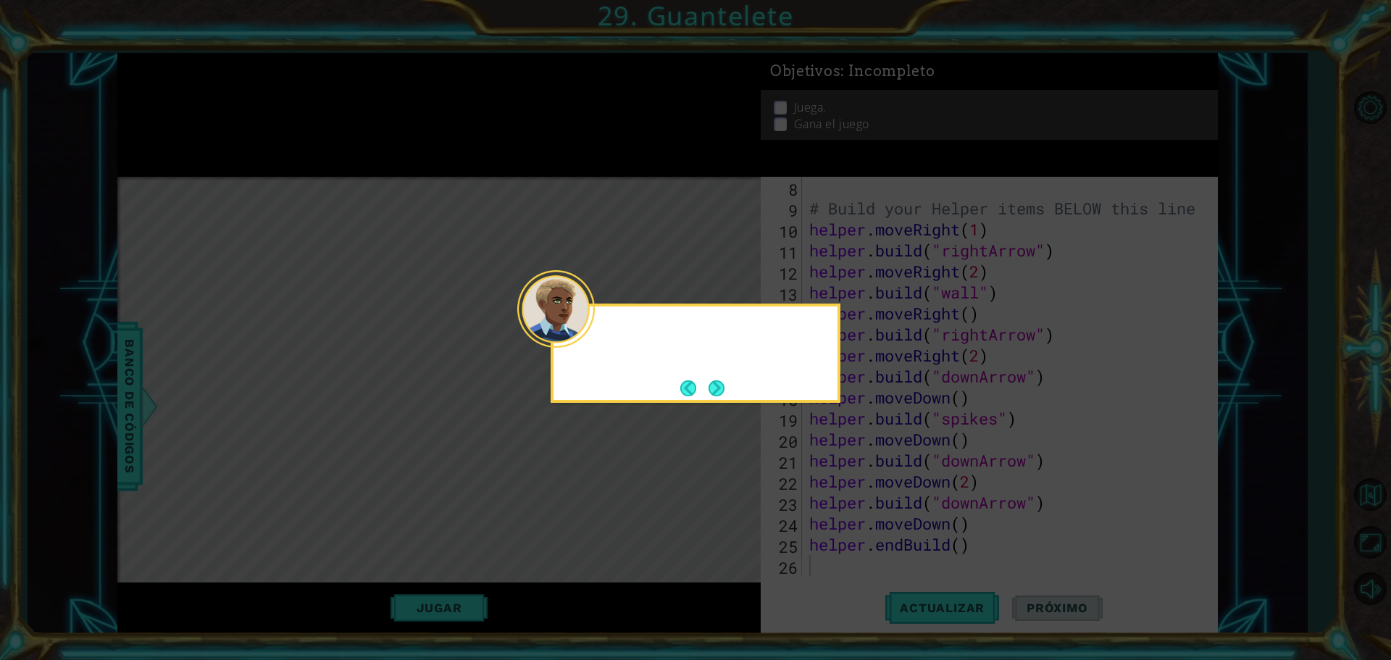
scroll to position [168, 0]
click at [710, 393] on button "Next" at bounding box center [716, 388] width 17 height 17
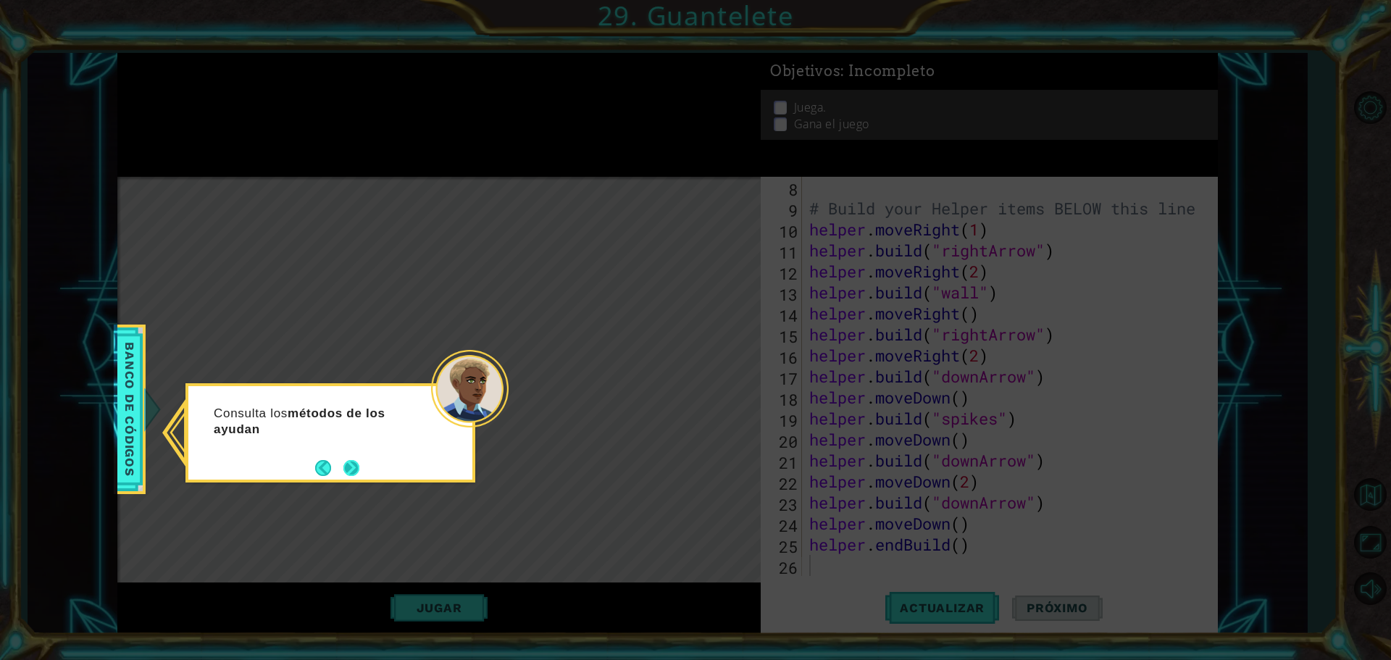
click at [354, 461] on button "Next" at bounding box center [351, 468] width 22 height 22
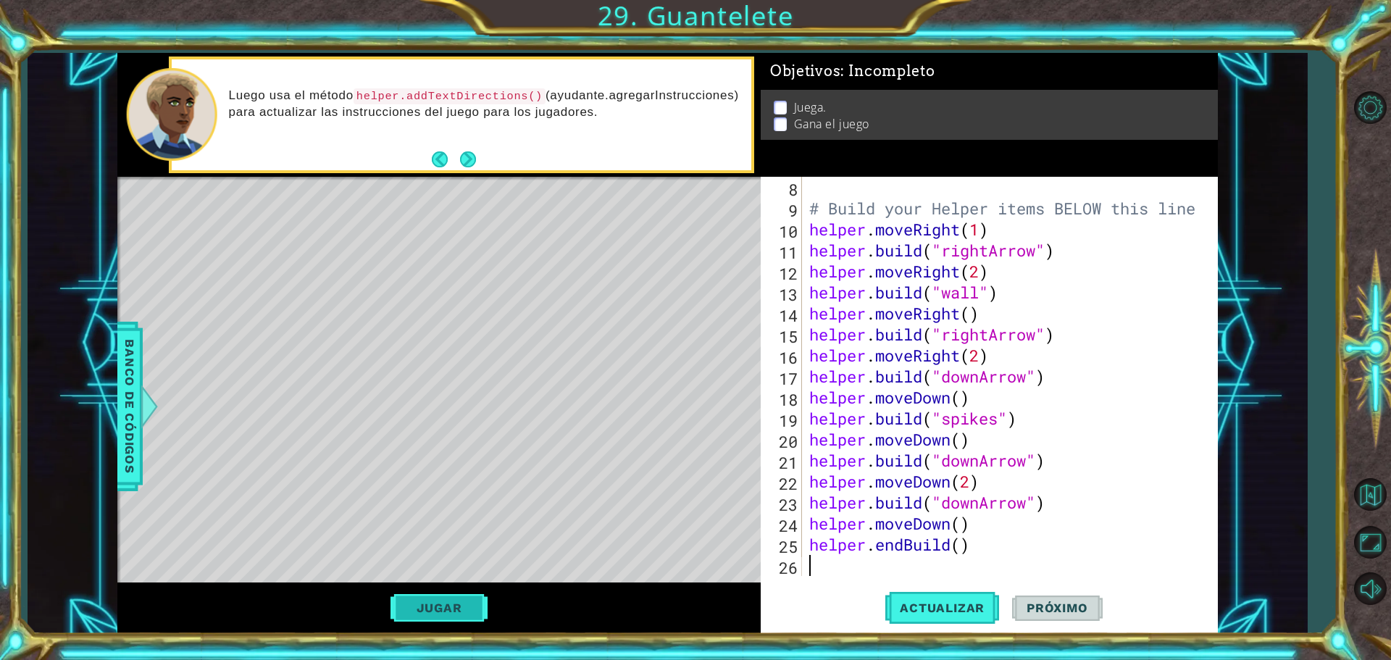
click at [439, 603] on button "Jugar" at bounding box center [439, 608] width 98 height 28
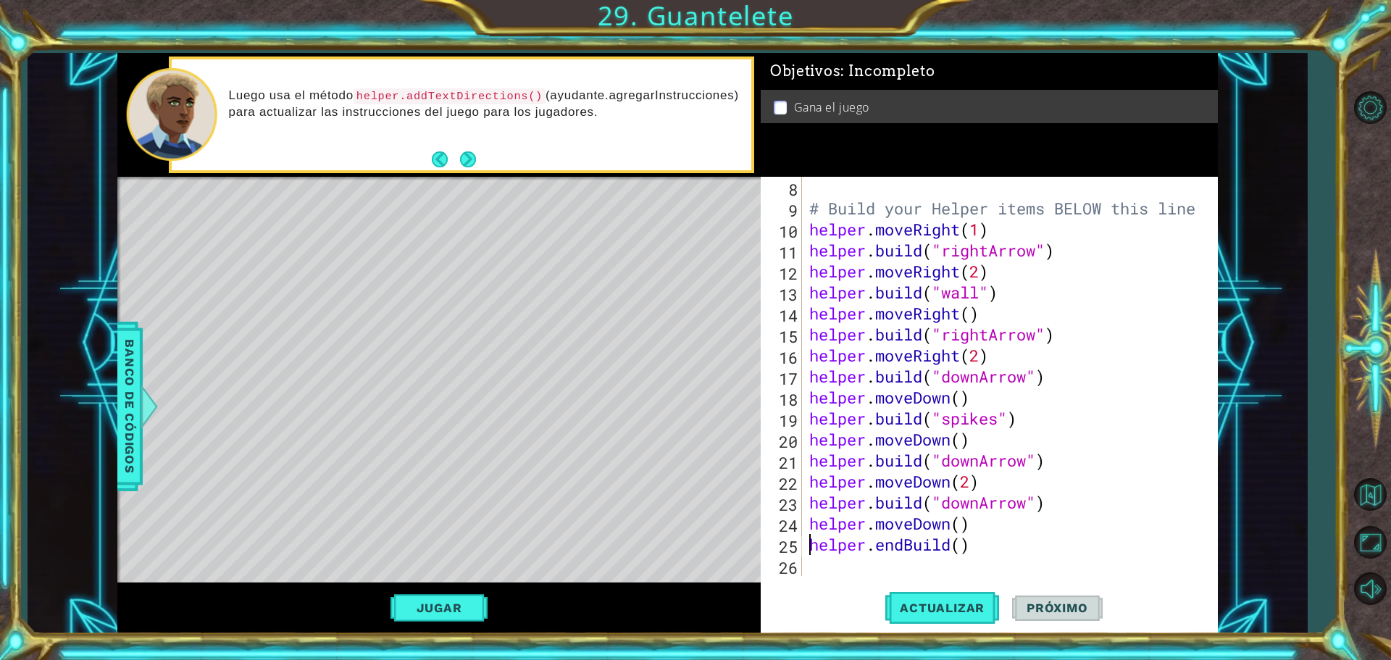
type textarea "helper.endBuild()"
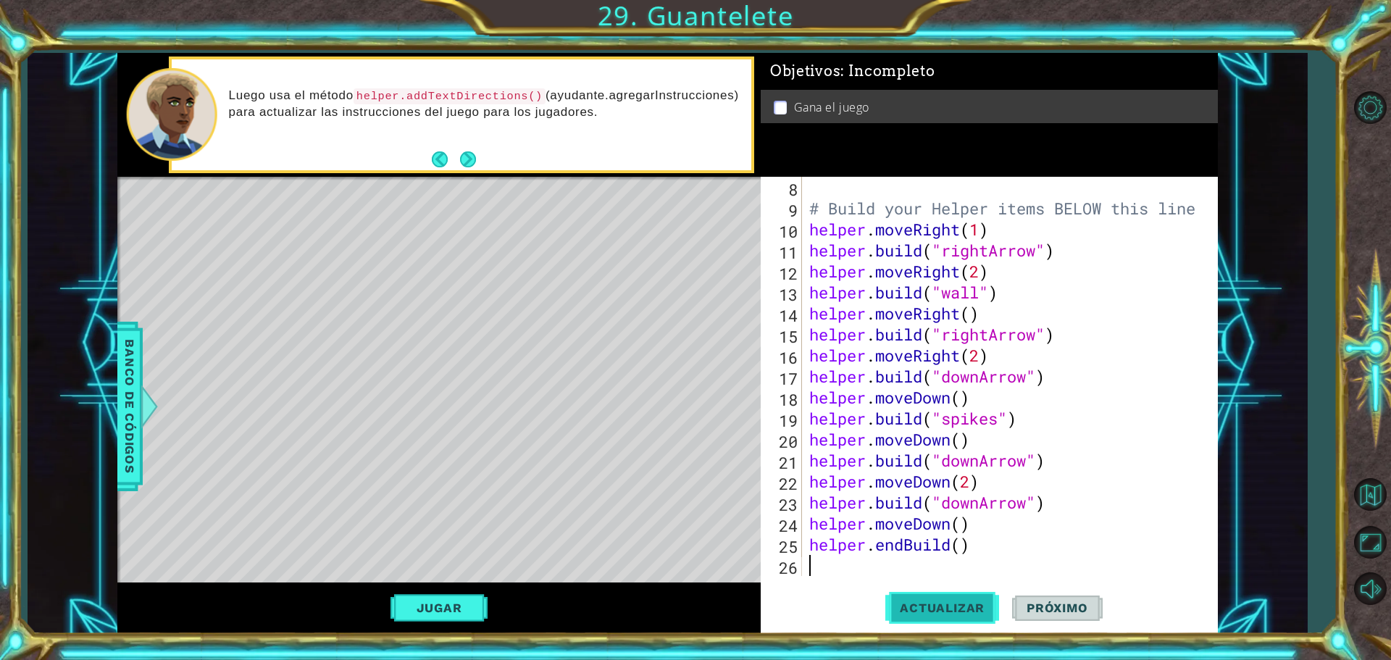
click at [967, 616] on button "Actualizar" at bounding box center [942, 608] width 114 height 46
click at [908, 608] on span "Actualizar" at bounding box center [942, 608] width 114 height 14
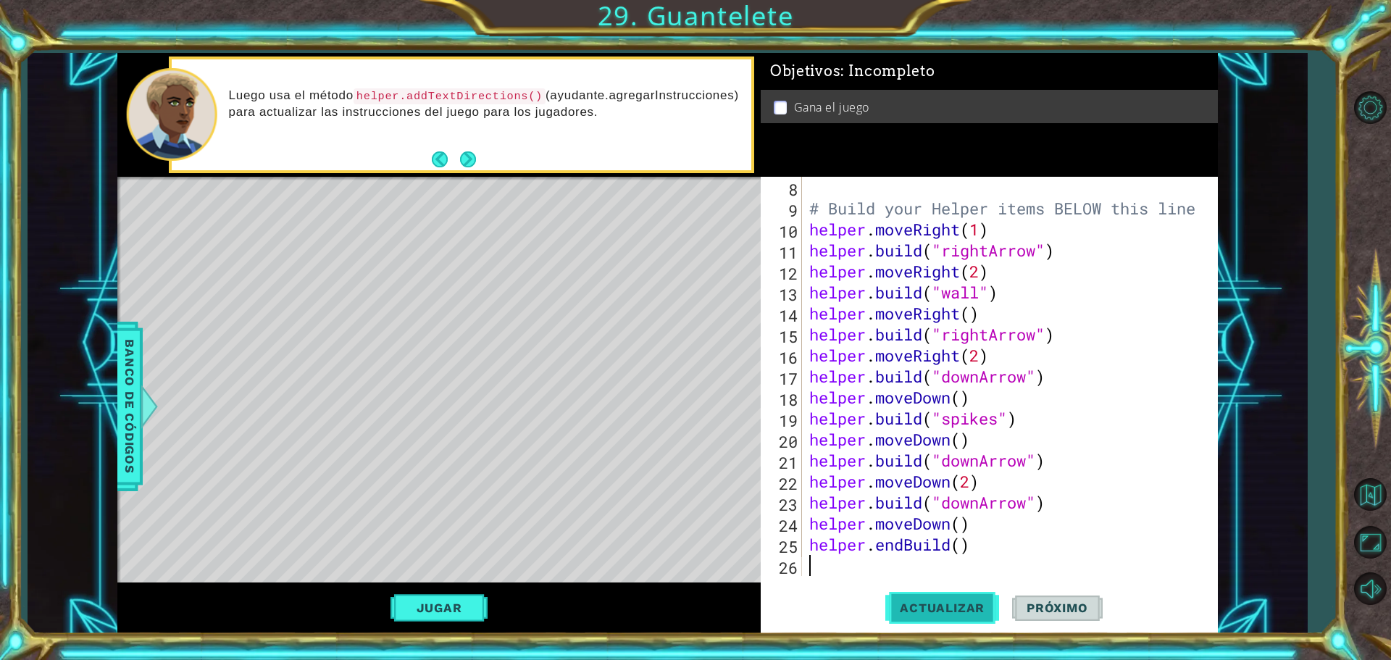
drag, startPoint x: 936, startPoint y: 586, endPoint x: 929, endPoint y: 609, distance: 24.3
click at [929, 609] on button "Actualizar" at bounding box center [942, 608] width 114 height 46
click at [929, 609] on span "Actualizar" at bounding box center [942, 608] width 114 height 14
click at [409, 602] on button "Jugar" at bounding box center [439, 608] width 98 height 28
click at [1034, 612] on span "Próximo" at bounding box center [1057, 610] width 90 height 14
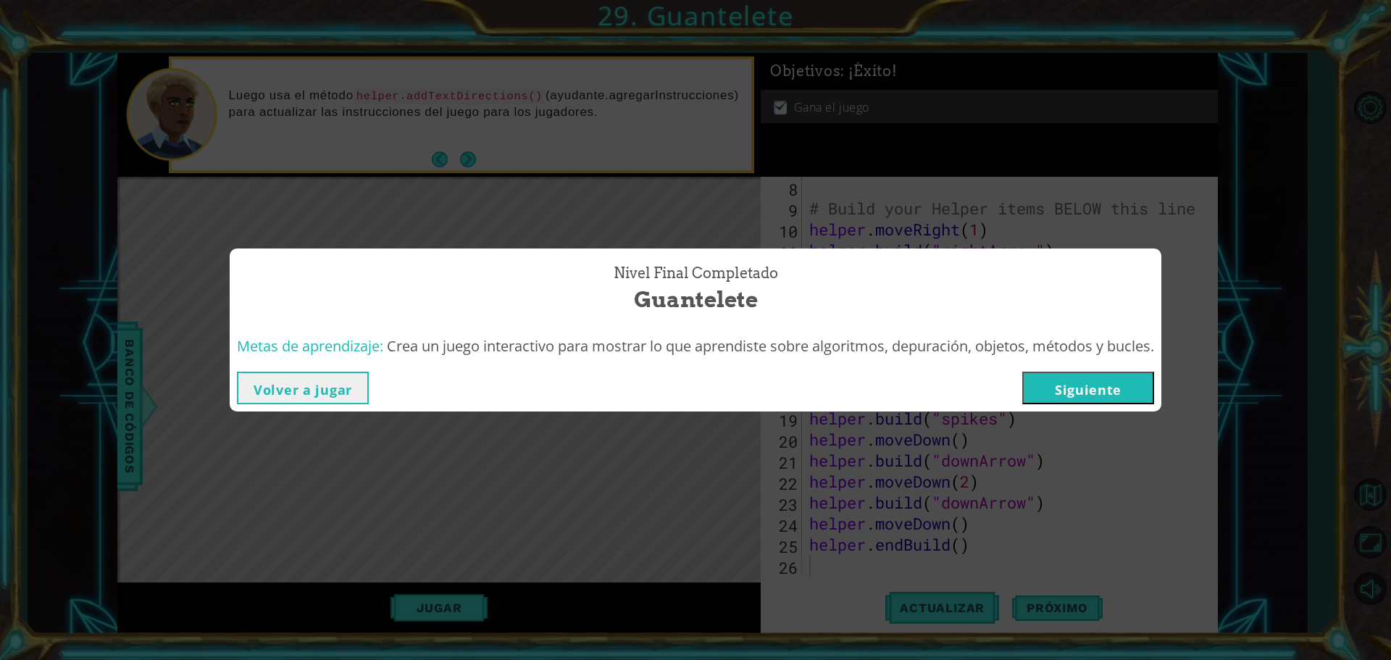
click at [1103, 385] on button "Siguiente" at bounding box center [1088, 388] width 132 height 33
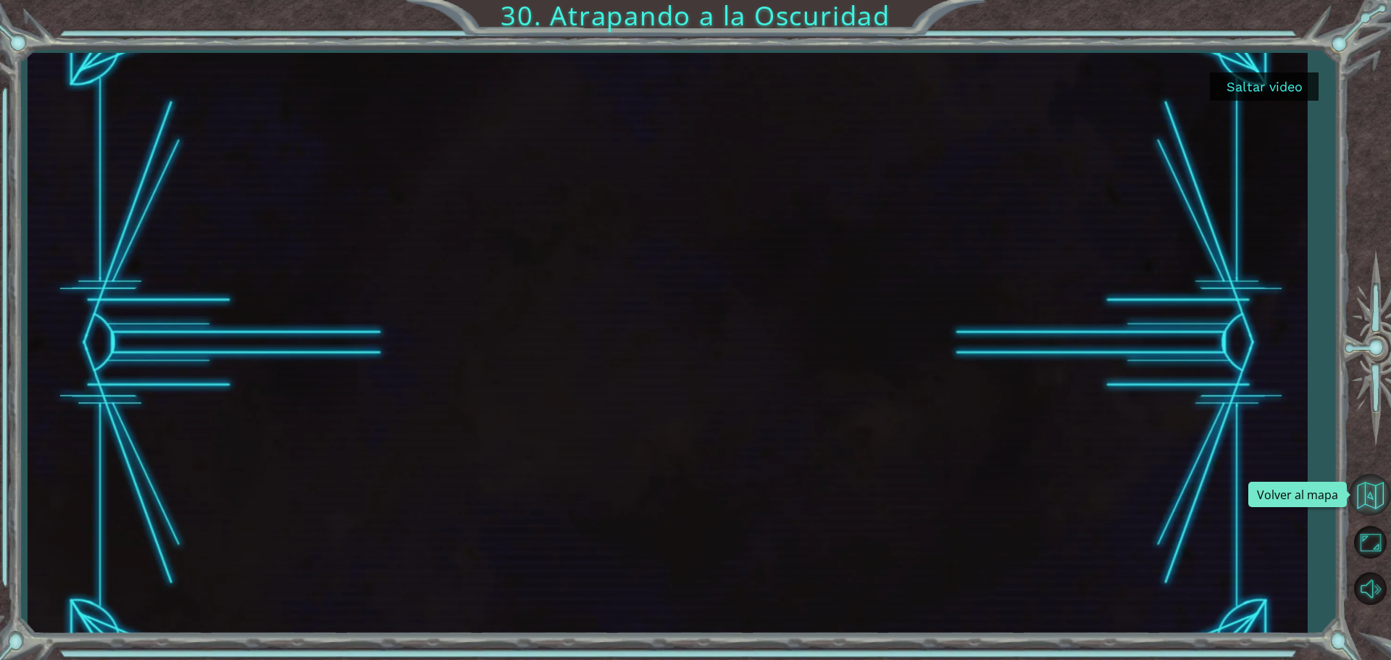
click at [1379, 485] on button "Volver al mapa" at bounding box center [1370, 495] width 42 height 42
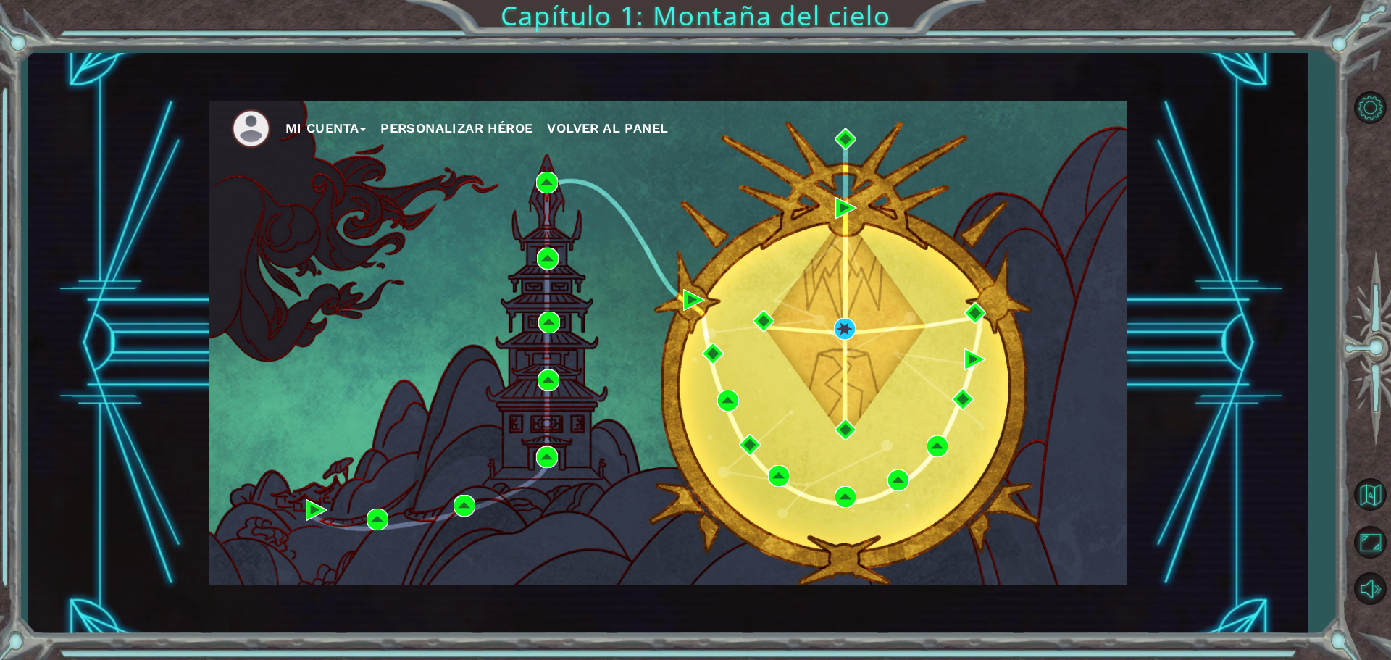
click at [595, 130] on span "Volver al panel" at bounding box center [607, 127] width 121 height 15
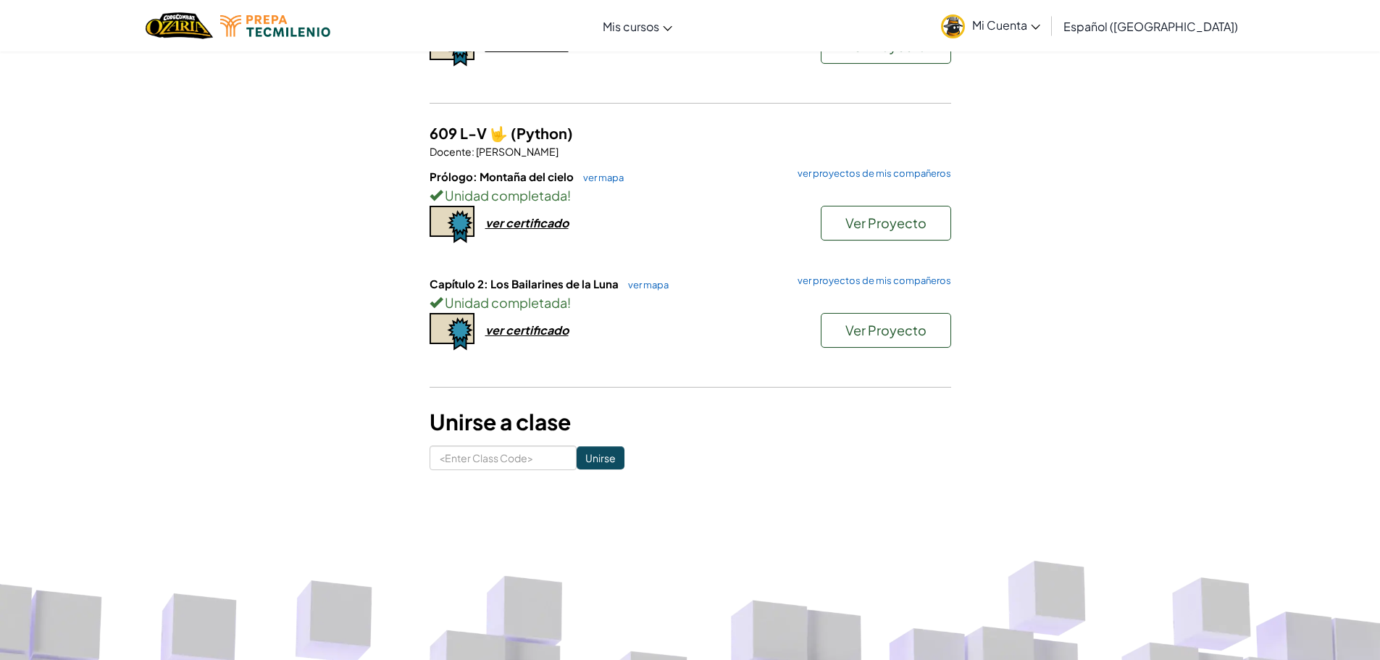
scroll to position [290, 0]
